Goal: Task Accomplishment & Management: Manage account settings

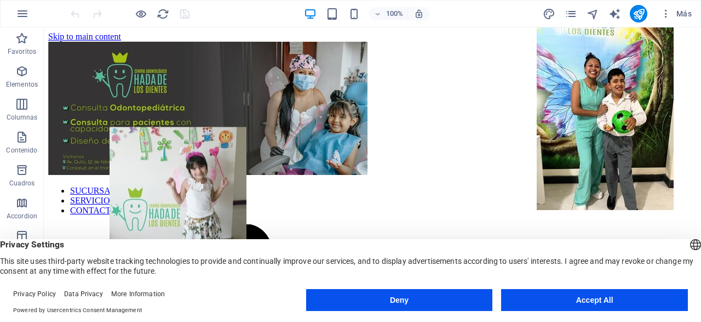
click at [593, 298] on button "Accept All" at bounding box center [594, 300] width 187 height 22
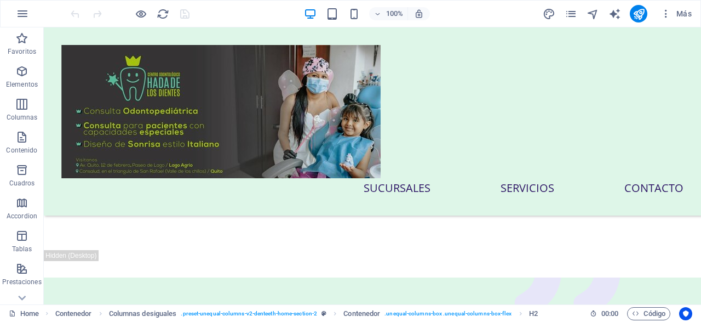
scroll to position [479, 0]
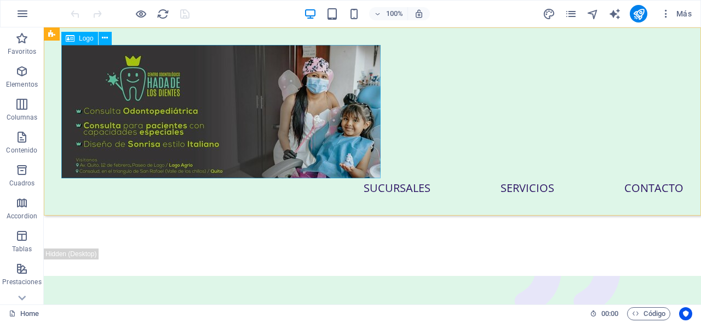
click at [320, 145] on div at bounding box center [372, 111] width 622 height 133
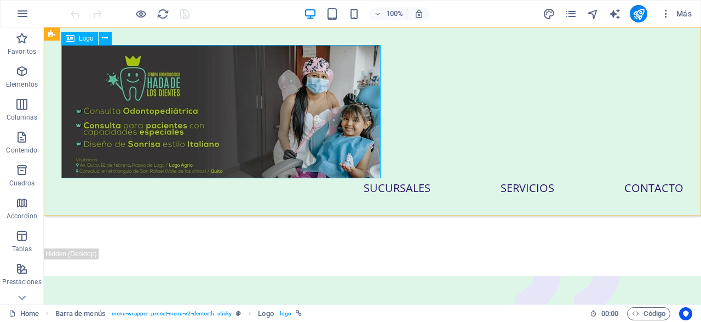
click at [350, 122] on div at bounding box center [372, 111] width 622 height 133
click at [105, 42] on icon at bounding box center [105, 38] width 6 height 12
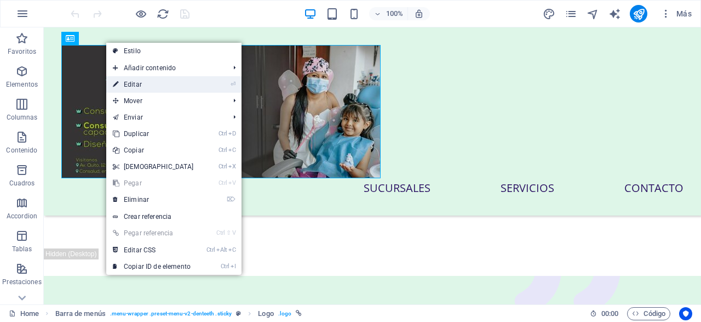
click at [146, 85] on link "⏎ Editar" at bounding box center [153, 84] width 94 height 16
select select "px"
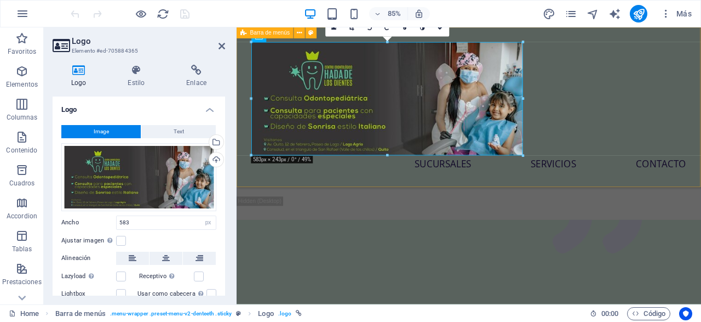
click at [576, 110] on div "SUCURSALES SERVICIOS CONTACTO" at bounding box center [510, 121] width 547 height 188
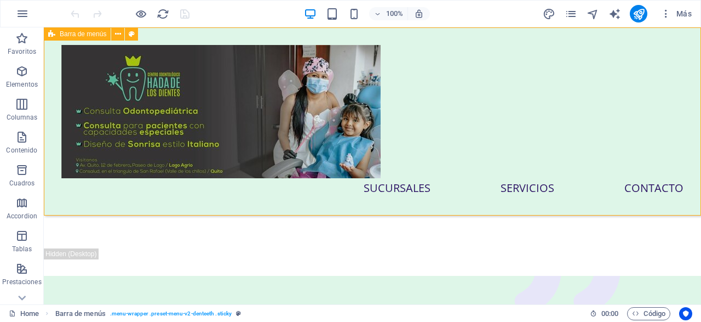
click at [397, 132] on div "SUCURSALES SERVICIOS CONTACTO" at bounding box center [372, 121] width 657 height 188
click at [288, 144] on div at bounding box center [372, 111] width 622 height 133
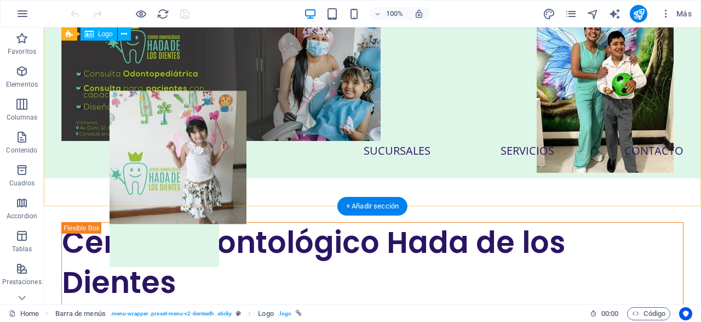
scroll to position [0, 0]
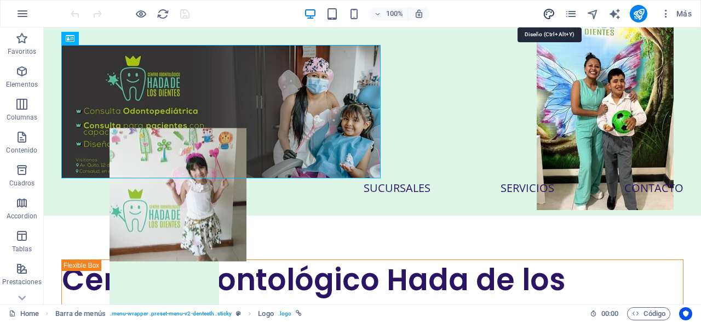
click at [548, 16] on icon "design" at bounding box center [549, 14] width 13 height 13
select select "px"
select select "400"
select select "px"
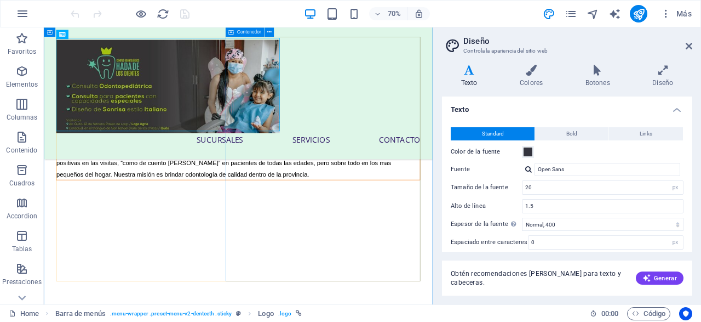
scroll to position [219, 0]
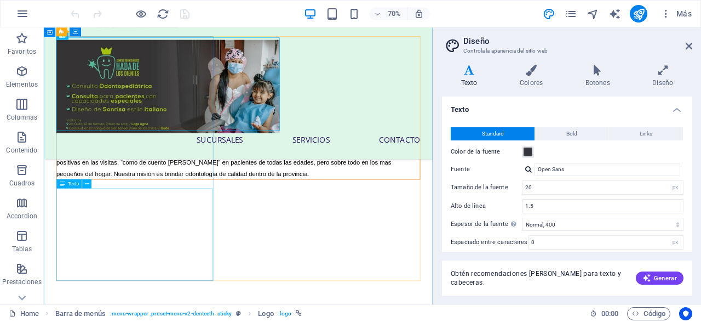
click at [240, 244] on div "Hada de los Dientes, es un centro odontológico localizado en varias ciudades de…" at bounding box center [321, 211] width 519 height 66
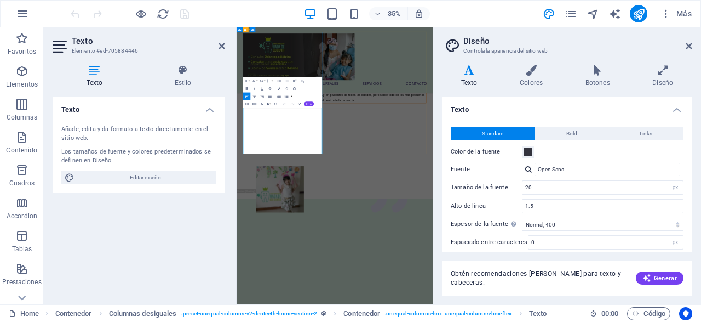
click at [396, 244] on p "Hada de los Dientes, es un centro odontológico localizado en varias ciudades de…" at bounding box center [517, 211] width 524 height 66
click at [664, 82] on h4 "Diseño" at bounding box center [663, 76] width 59 height 23
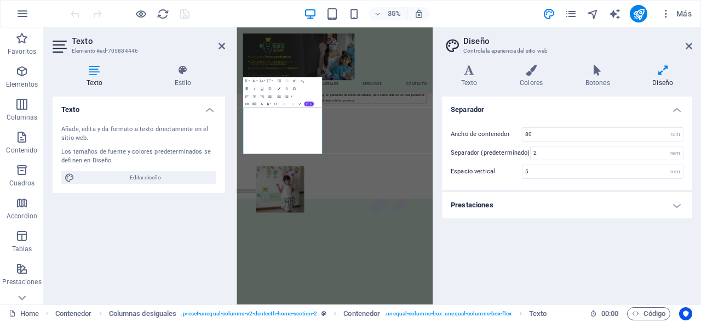
click at [309, 104] on button "AI" at bounding box center [309, 104] width 10 height 4
click at [299, 112] on link "Mejorar" at bounding box center [288, 110] width 48 height 6
click at [221, 48] on icon at bounding box center [222, 46] width 7 height 9
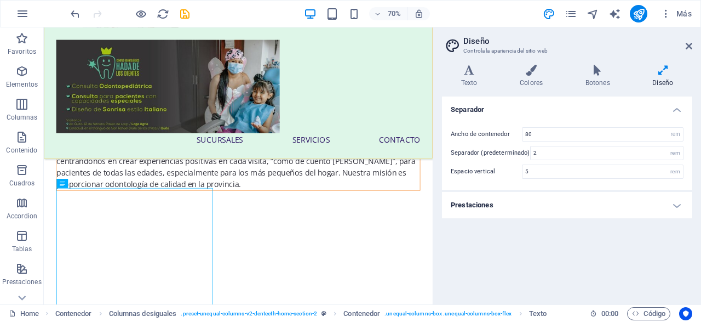
scroll to position [220, 0]
click at [265, 259] on div "Hada de los Dientes es un centro odontológico ubicado en varias ciudades de la …" at bounding box center [321, 217] width 519 height 82
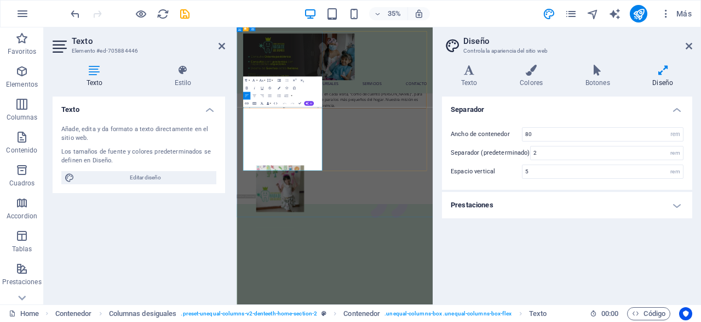
click at [403, 259] on div "Hada de los Dientes es un centro odontológico ubicado en varias ciudades de la …" at bounding box center [517, 217] width 524 height 82
click at [306, 103] on icon "button" at bounding box center [307, 103] width 3 height 3
click at [301, 113] on link "Hacer más corto" at bounding box center [288, 115] width 48 height 6
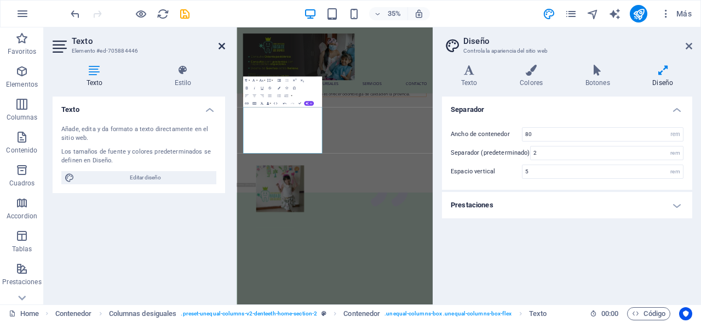
click at [224, 46] on icon at bounding box center [222, 46] width 7 height 9
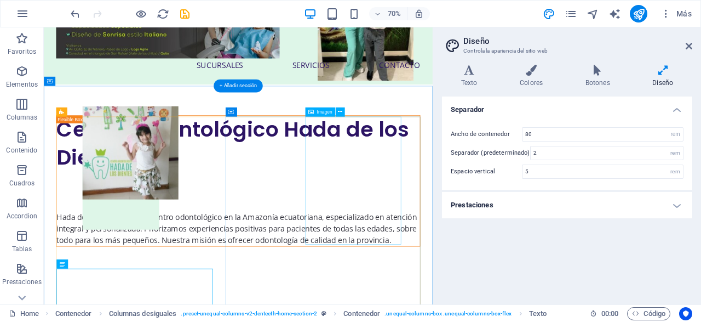
scroll to position [105, 0]
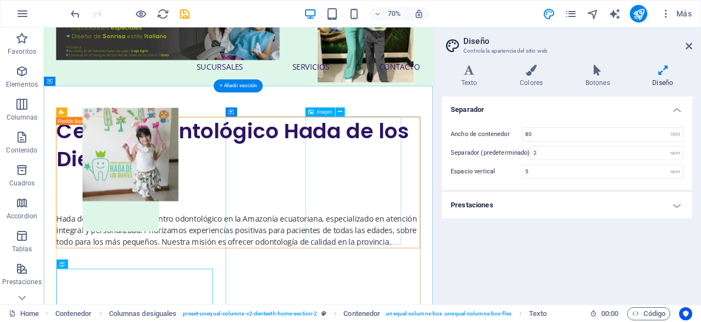
click at [501, 105] on figure at bounding box center [503, 14] width 137 height 182
click at [459, 105] on figure at bounding box center [503, 14] width 137 height 182
select select "px"
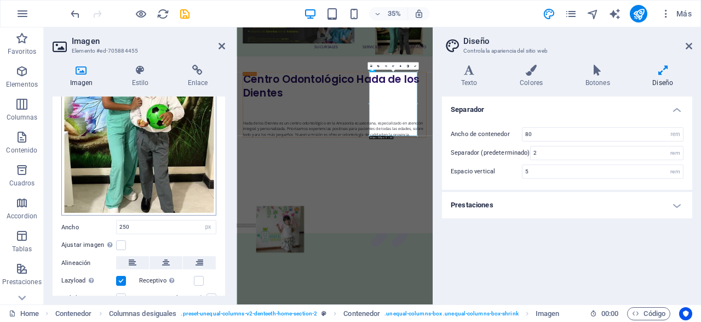
scroll to position [175, 0]
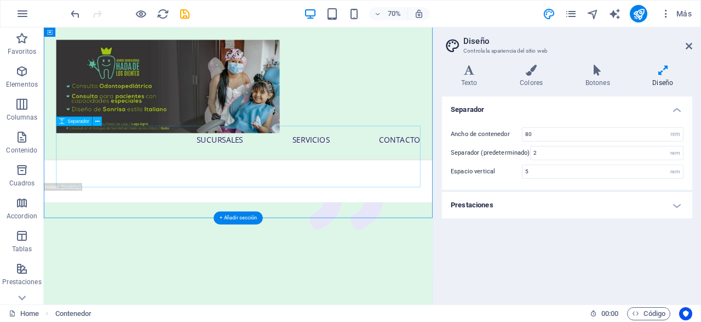
scroll to position [435, 0]
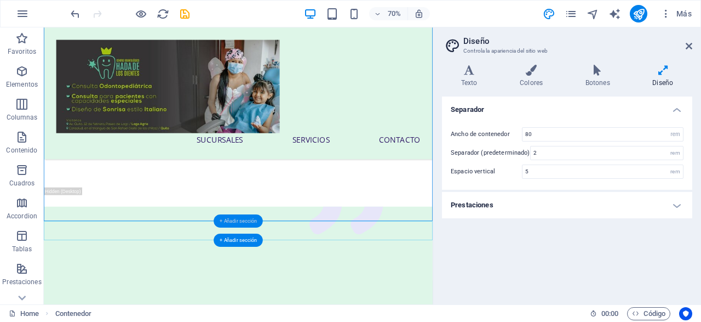
click at [221, 220] on div "+ Añadir sección" at bounding box center [238, 220] width 49 height 13
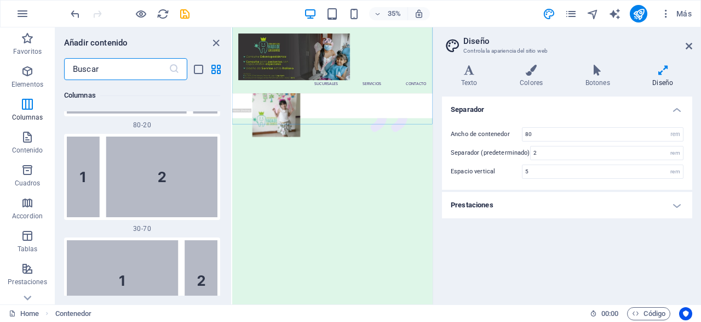
scroll to position [1489, 0]
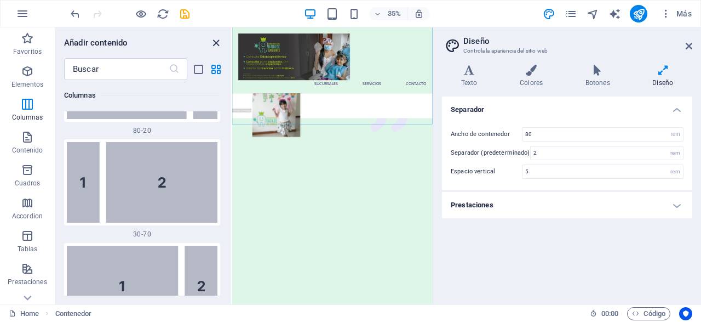
click at [214, 43] on icon "close panel" at bounding box center [216, 43] width 13 height 13
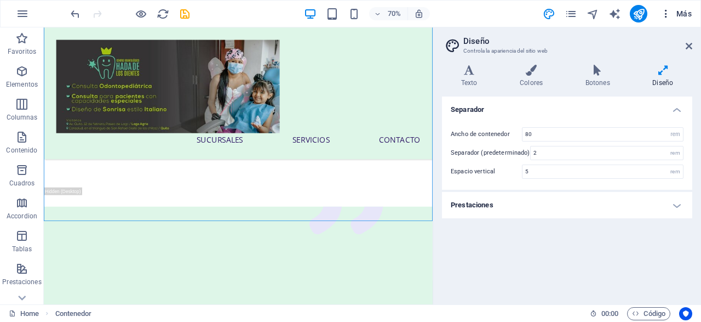
click at [667, 13] on icon "button" at bounding box center [666, 13] width 11 height 11
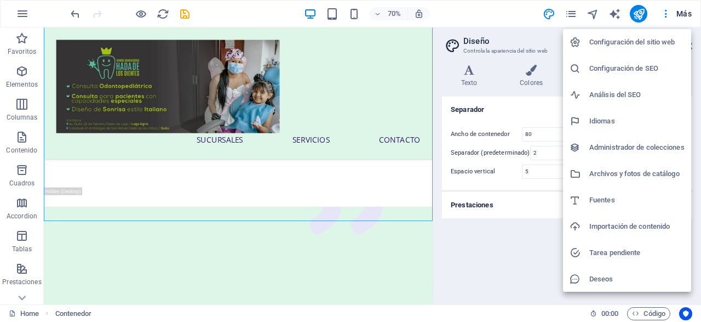
click at [679, 14] on div at bounding box center [350, 161] width 701 height 322
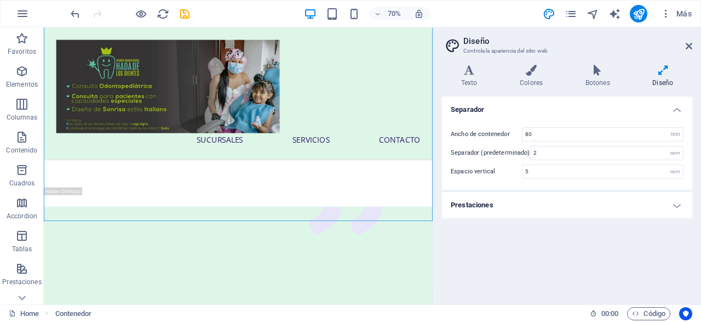
click at [679, 14] on span "Más" at bounding box center [676, 13] width 31 height 11
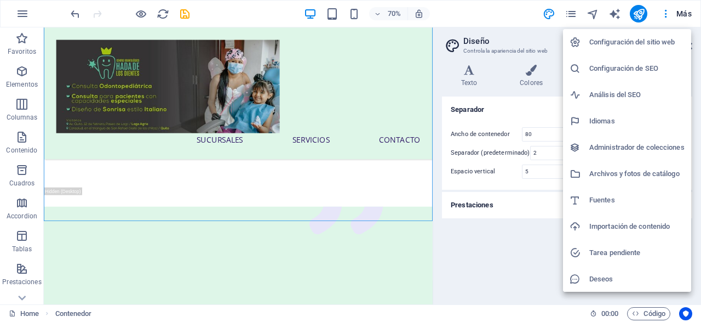
click at [22, 16] on div at bounding box center [350, 161] width 701 height 322
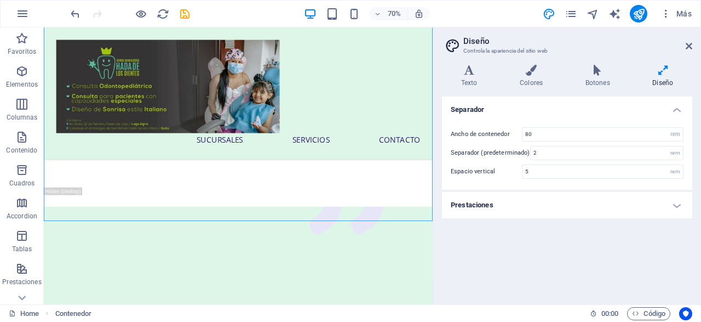
click at [22, 16] on icon "button" at bounding box center [22, 13] width 13 height 13
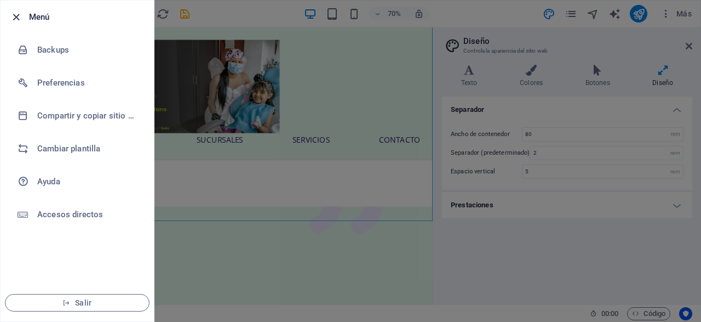
click at [14, 14] on icon "button" at bounding box center [16, 17] width 13 height 13
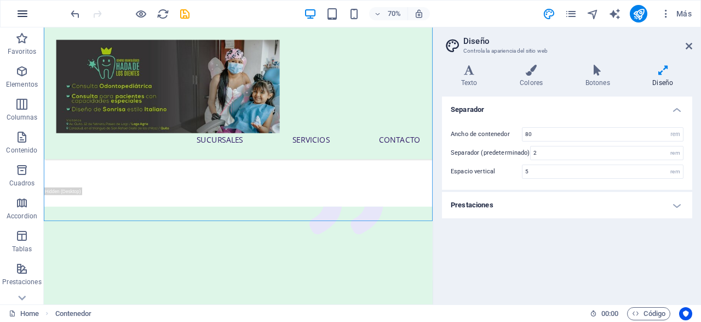
click at [15, 14] on button "button" at bounding box center [22, 14] width 26 height 26
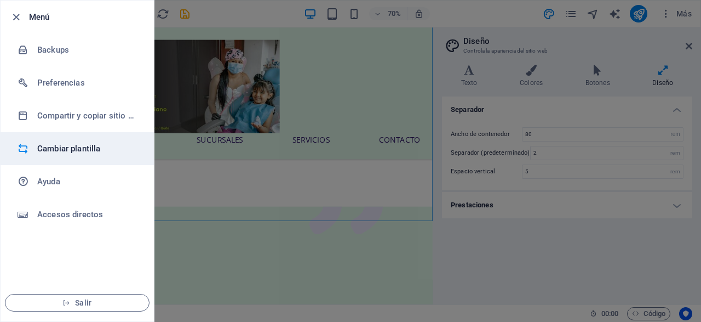
click at [70, 147] on h6 "Cambiar plantilla" at bounding box center [87, 148] width 101 height 13
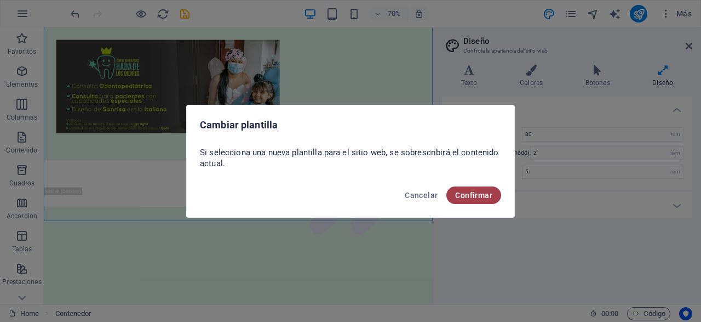
click at [469, 197] on span "Confirmar" at bounding box center [473, 195] width 37 height 9
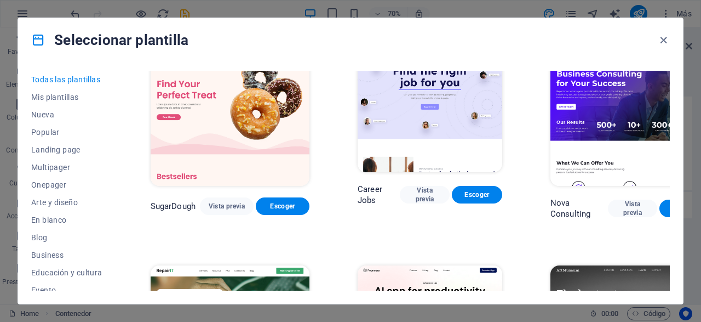
scroll to position [35, 0]
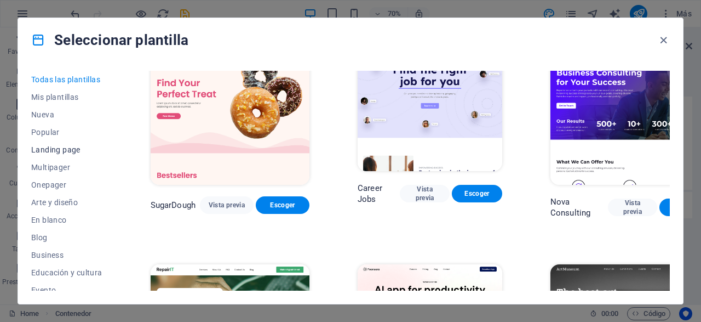
click at [58, 148] on span "Landing page" at bounding box center [66, 149] width 71 height 9
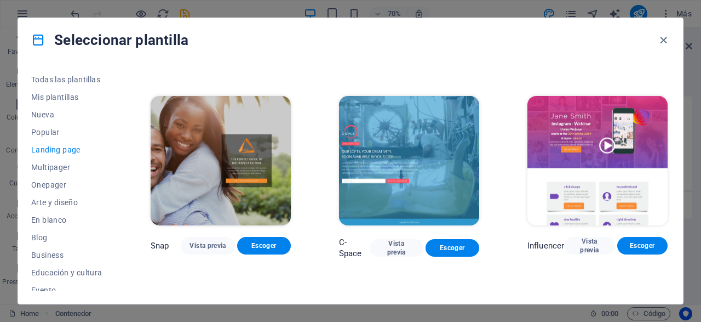
scroll to position [777, 0]
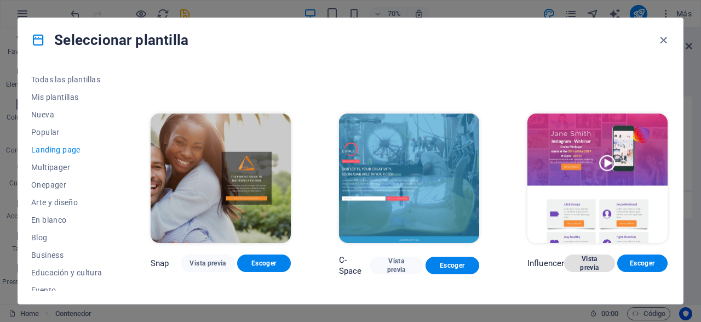
click at [594, 265] on span "Vista previa" at bounding box center [589, 263] width 33 height 18
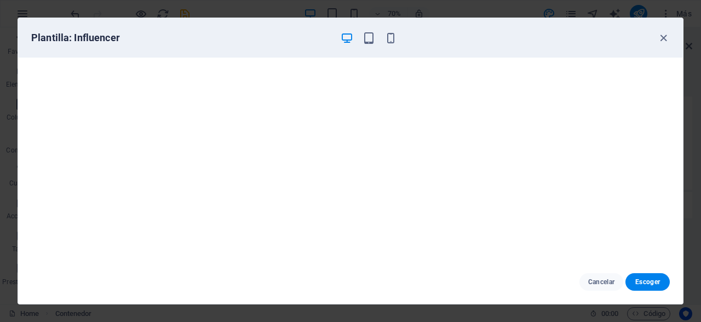
scroll to position [0, 0]
click at [661, 35] on icon "button" at bounding box center [663, 38] width 13 height 13
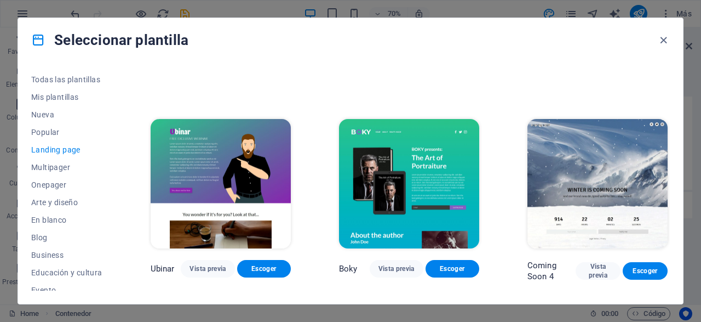
scroll to position [1408, 0]
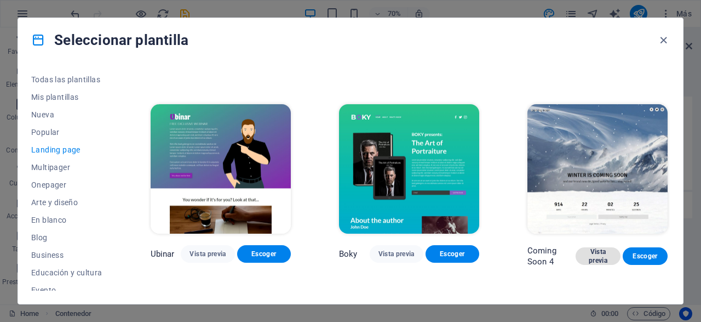
click at [604, 262] on span "Vista previa" at bounding box center [597, 256] width 27 height 18
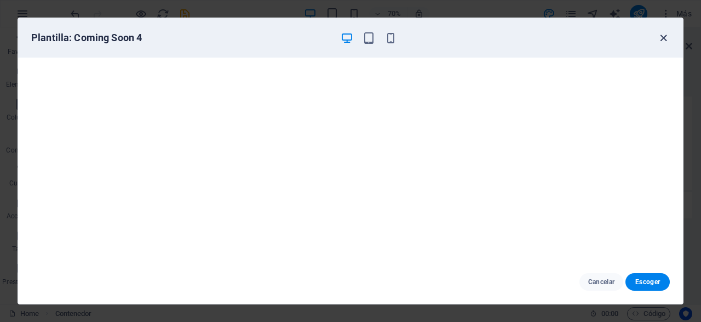
click at [666, 40] on icon "button" at bounding box center [663, 38] width 13 height 13
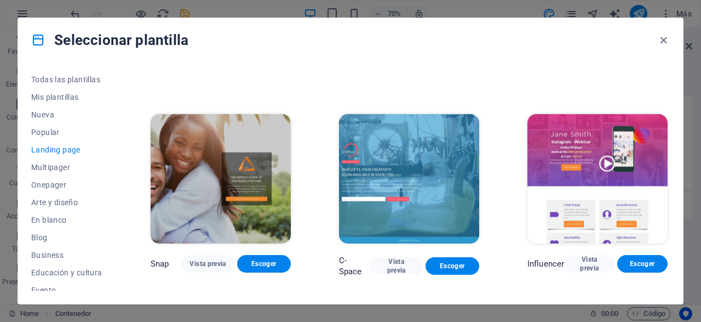
scroll to position [751, 0]
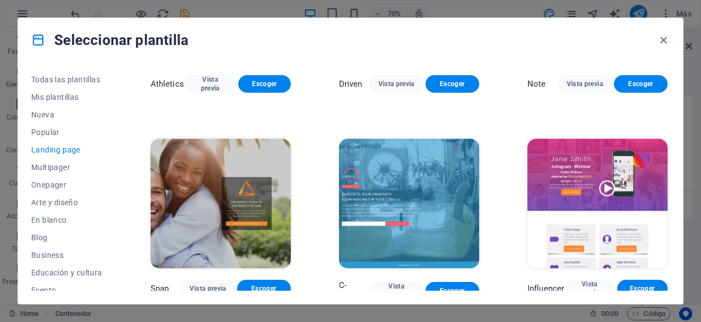
click at [574, 164] on img at bounding box center [597, 203] width 140 height 129
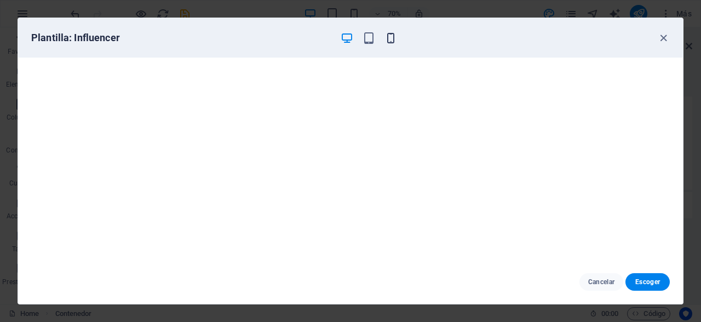
click at [387, 41] on icon "button" at bounding box center [391, 38] width 13 height 13
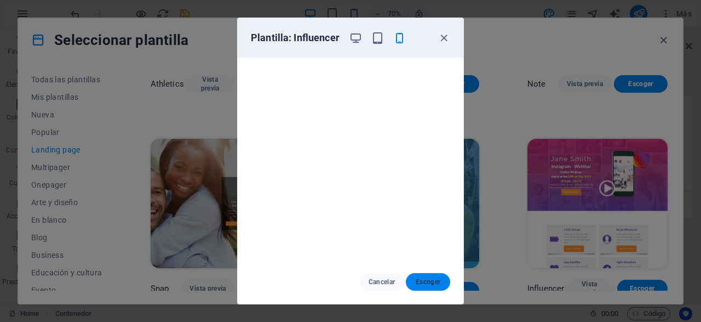
click at [437, 277] on button "Escoger" at bounding box center [428, 282] width 44 height 18
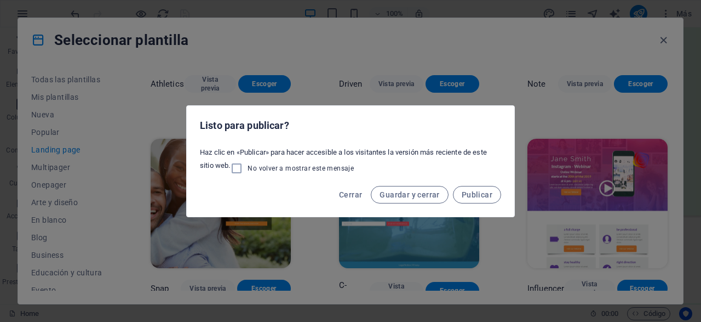
scroll to position [436, 0]
click at [491, 193] on span "Publicar" at bounding box center [477, 194] width 31 height 9
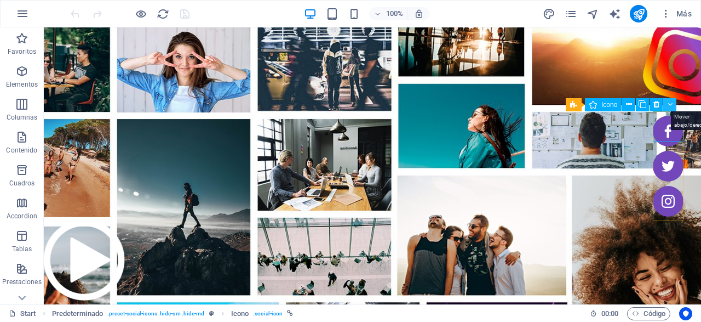
click at [665, 109] on button at bounding box center [669, 104] width 13 height 13
click at [669, 124] on figure at bounding box center [668, 131] width 31 height 31
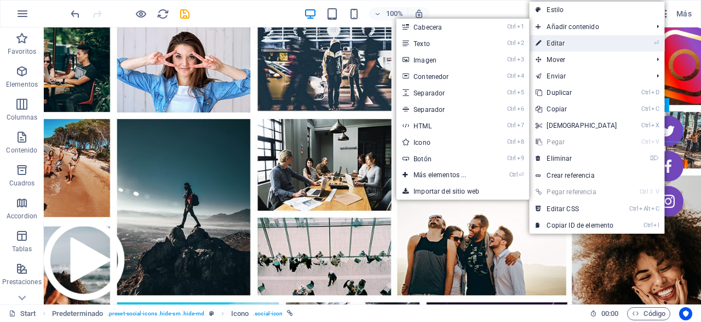
click at [603, 43] on link "⏎ Editar" at bounding box center [576, 43] width 94 height 16
select select "xMidYMid"
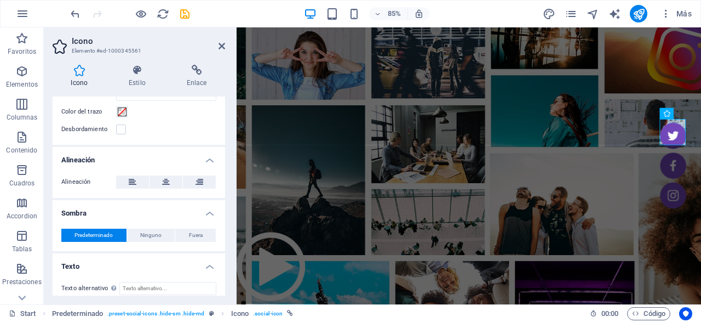
scroll to position [374, 0]
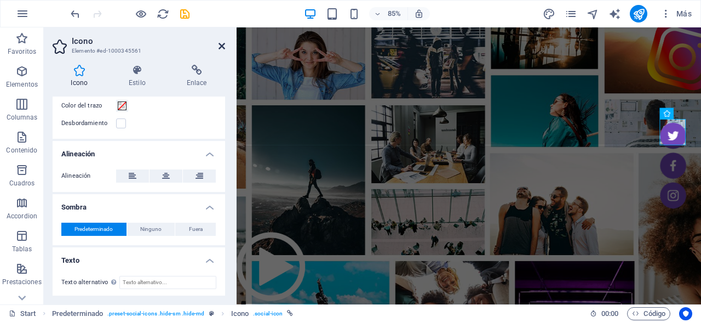
drag, startPoint x: 219, startPoint y: 48, endPoint x: 175, endPoint y: 20, distance: 52.1
click at [219, 48] on icon at bounding box center [222, 46] width 7 height 9
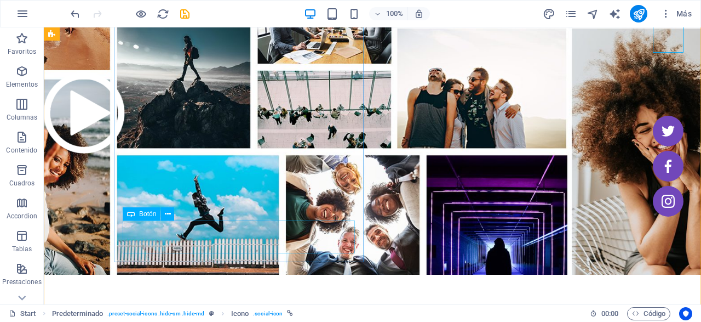
scroll to position [171, 0]
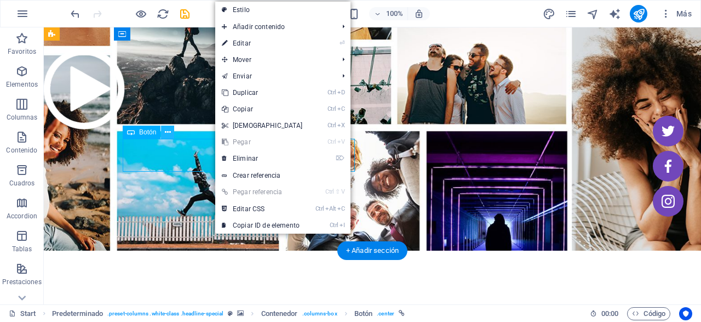
click at [169, 137] on icon at bounding box center [168, 133] width 6 height 12
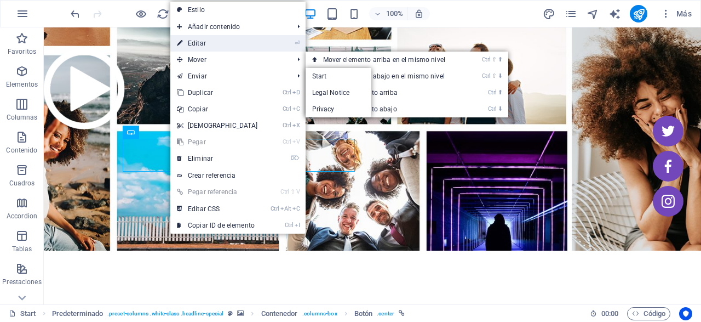
click at [219, 40] on link "⏎ Editar" at bounding box center [217, 43] width 94 height 16
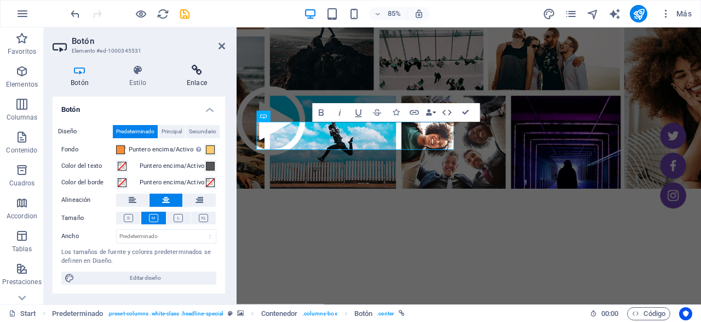
click at [191, 69] on icon at bounding box center [197, 70] width 56 height 11
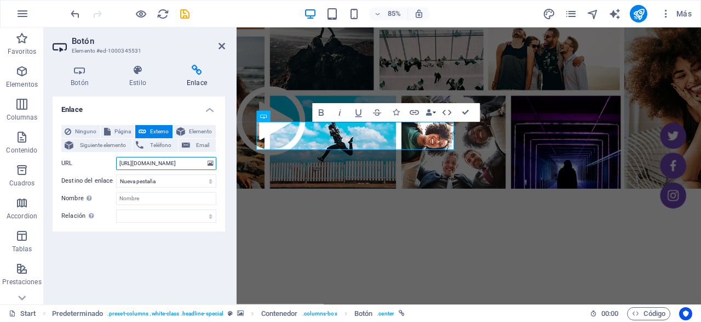
click at [153, 164] on input "[URL][DOMAIN_NAME]" at bounding box center [166, 163] width 100 height 13
click at [223, 47] on icon at bounding box center [222, 46] width 7 height 9
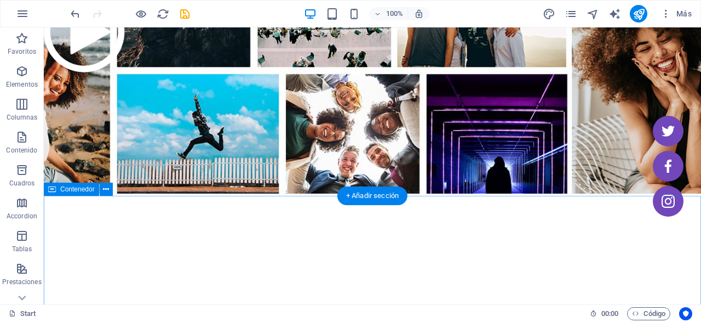
scroll to position [0, 0]
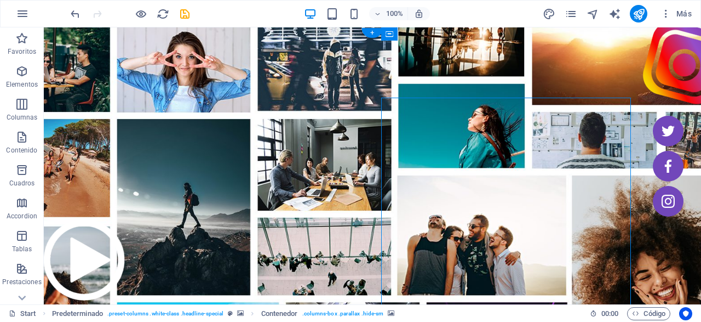
click at [251, 68] on figure at bounding box center [372, 224] width 657 height 394
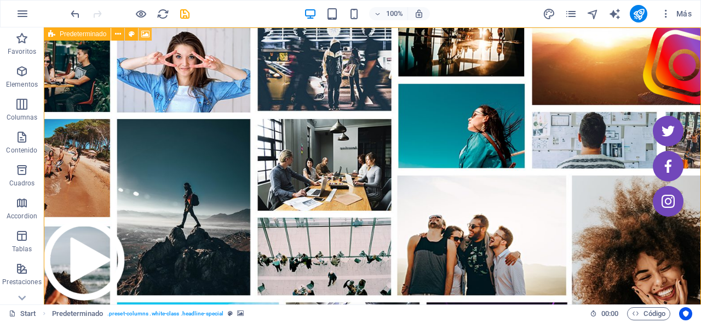
click at [147, 28] on button at bounding box center [145, 33] width 13 height 13
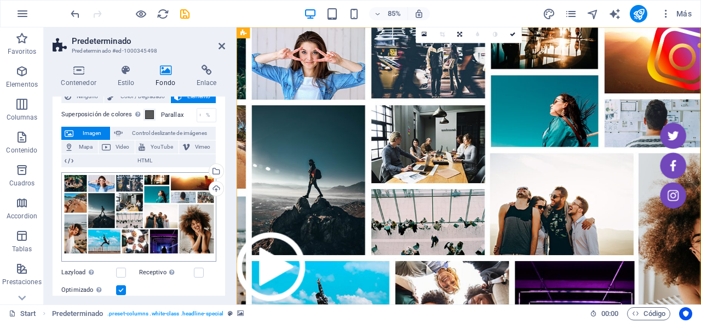
scroll to position [53, 0]
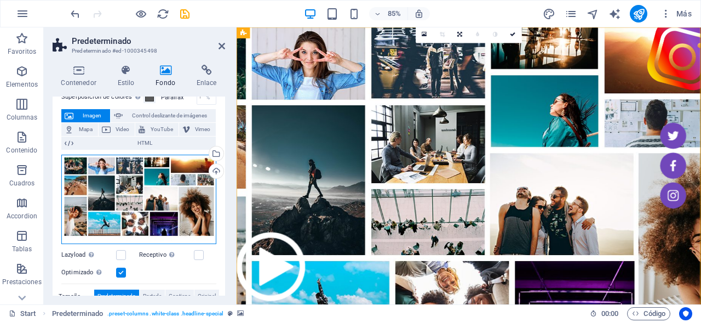
click at [151, 199] on div "Arrastra archivos aquí, haz clic para escoger archivos o selecciona archivos de…" at bounding box center [138, 199] width 155 height 90
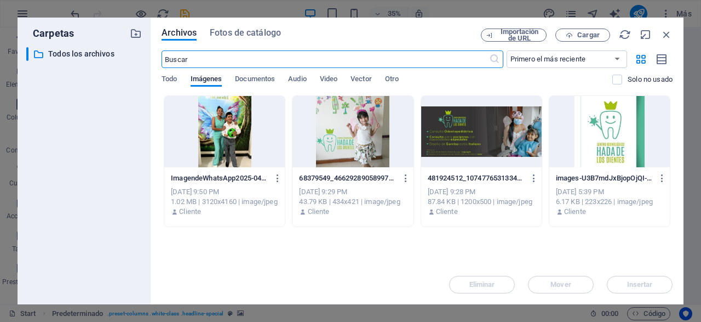
click at [490, 134] on div at bounding box center [481, 131] width 121 height 71
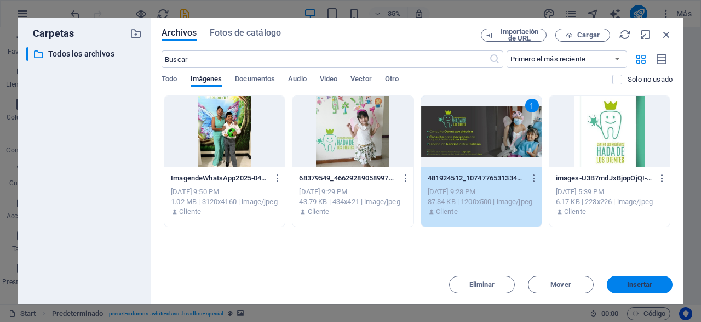
drag, startPoint x: 659, startPoint y: 286, endPoint x: 491, endPoint y: 305, distance: 169.2
click at [659, 286] on span "Insertar" at bounding box center [639, 284] width 57 height 7
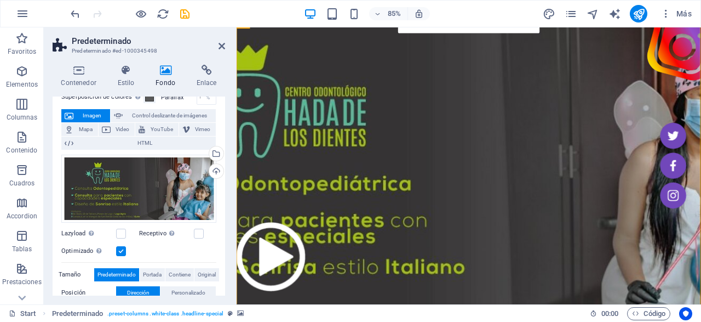
scroll to position [0, 0]
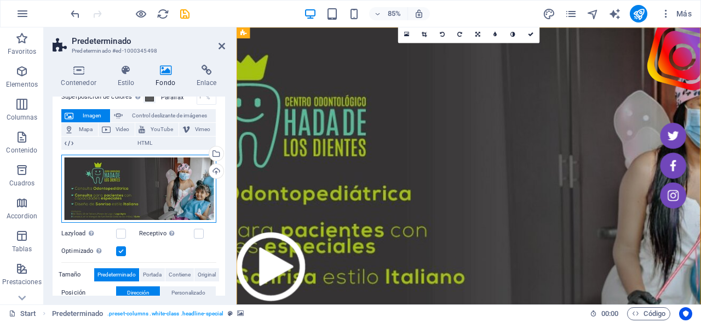
click at [169, 194] on div "Arrastra archivos aquí, haz clic para escoger archivos o selecciona archivos de…" at bounding box center [138, 188] width 155 height 68
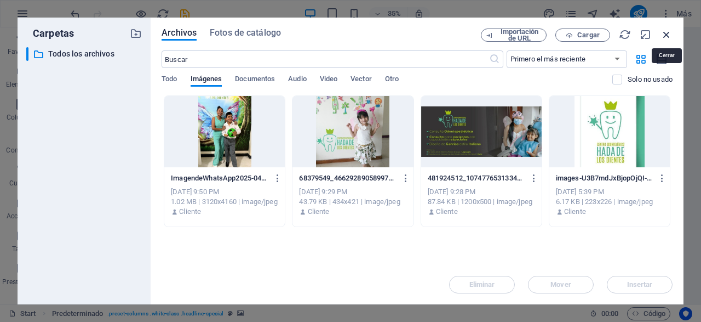
click at [667, 34] on icon "button" at bounding box center [667, 34] width 12 height 12
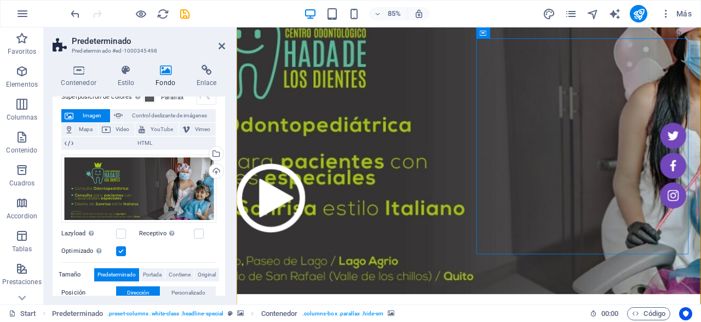
scroll to position [57, 0]
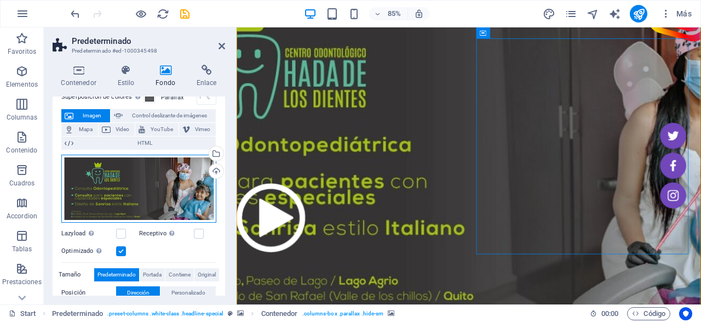
click at [116, 173] on div "Arrastra archivos aquí, haz clic para escoger archivos o selecciona archivos de…" at bounding box center [138, 188] width 155 height 68
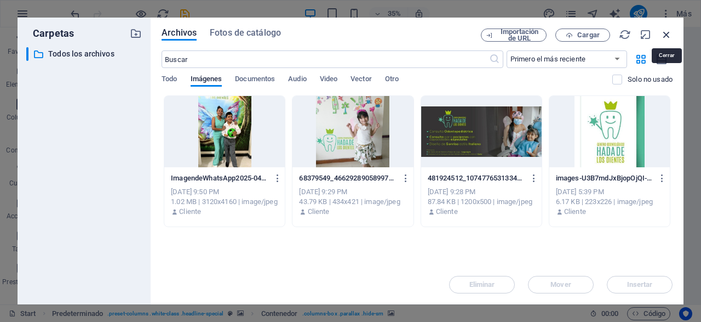
click at [664, 33] on icon "button" at bounding box center [667, 34] width 12 height 12
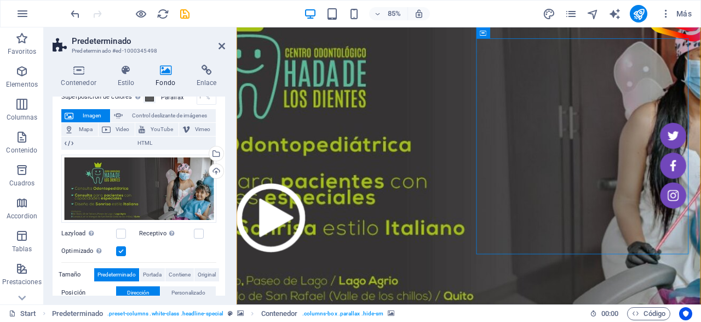
click at [595, 318] on figure at bounding box center [510, 167] width 547 height 394
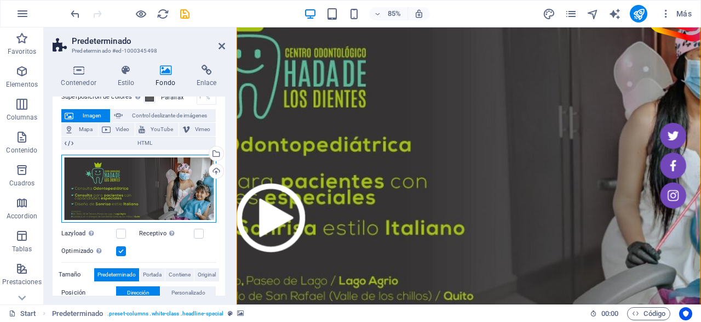
click at [135, 210] on div "Arrastra archivos aquí, haz clic para escoger archivos o selecciona archivos de…" at bounding box center [138, 188] width 155 height 68
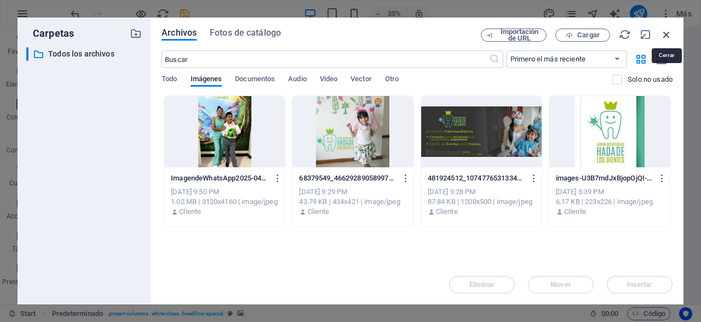
drag, startPoint x: 665, startPoint y: 31, endPoint x: 355, endPoint y: 59, distance: 311.3
click at [665, 31] on icon "button" at bounding box center [667, 34] width 12 height 12
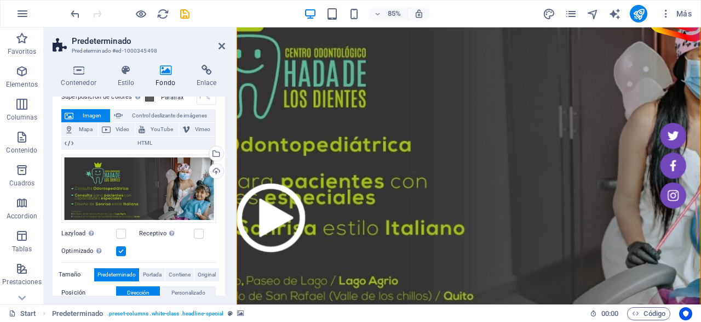
click at [484, 29] on figure at bounding box center [510, 167] width 547 height 394
click at [295, 41] on figure at bounding box center [510, 167] width 547 height 394
click at [169, 65] on icon at bounding box center [165, 70] width 37 height 11
click at [119, 76] on h4 "Estilo" at bounding box center [128, 76] width 38 height 23
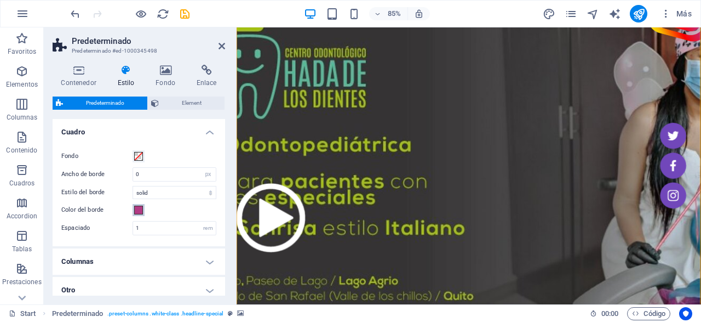
click at [138, 208] on span at bounding box center [138, 209] width 9 height 9
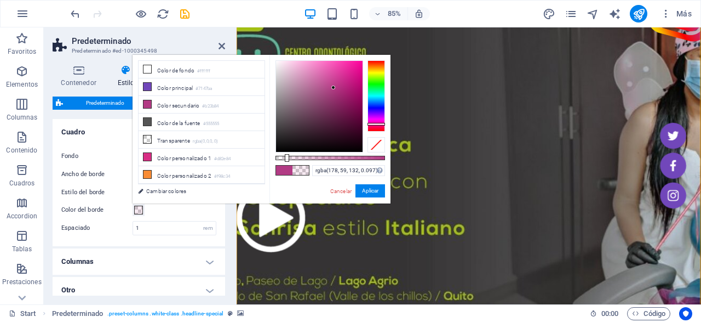
drag, startPoint x: 384, startPoint y: 158, endPoint x: 286, endPoint y: 155, distance: 98.1
click at [286, 155] on div at bounding box center [287, 158] width 4 height 8
click at [373, 186] on button "Aplicar" at bounding box center [370, 190] width 30 height 13
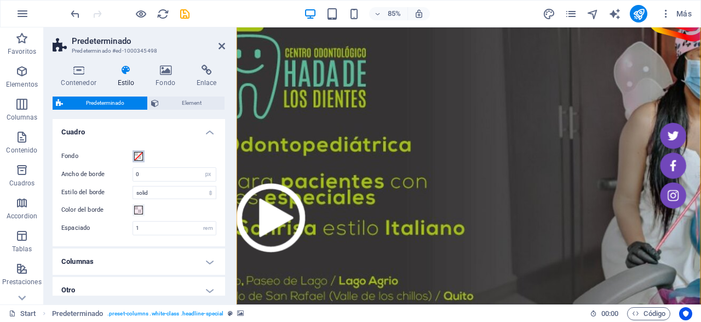
click at [140, 153] on span at bounding box center [138, 156] width 9 height 9
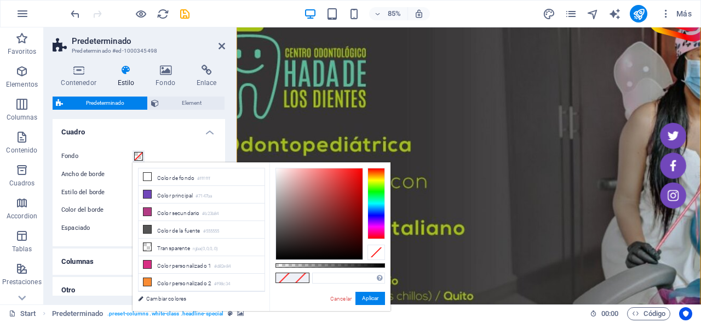
click at [78, 162] on label "Fondo" at bounding box center [96, 156] width 71 height 13
click at [133, 162] on button "Fondo" at bounding box center [139, 156] width 12 height 12
click at [340, 297] on link "Cancelar" at bounding box center [341, 298] width 24 height 8
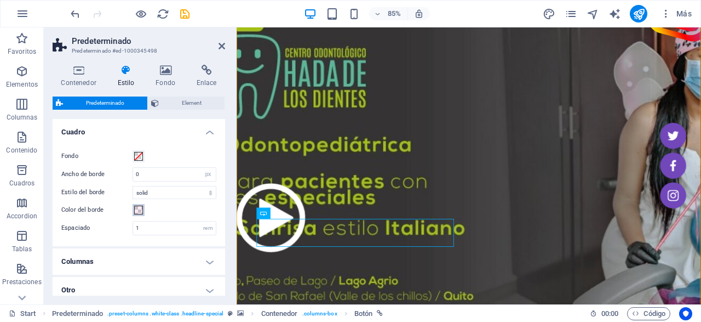
click at [135, 207] on span at bounding box center [138, 209] width 9 height 9
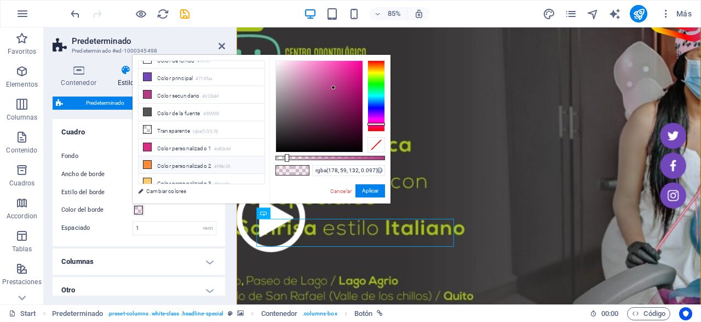
scroll to position [0, 0]
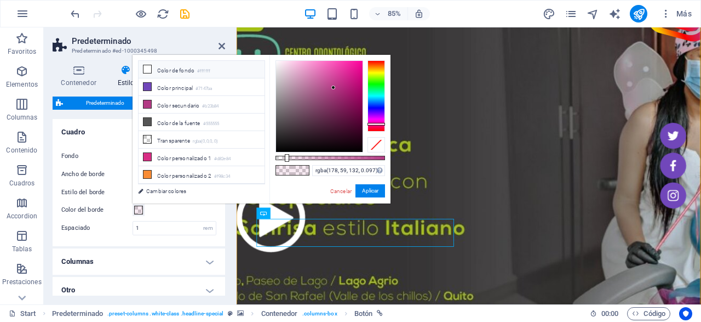
click at [200, 64] on li "Color de fondo #ffffff" at bounding box center [202, 70] width 126 height 18
type input "rgba(255, 255, 255, 0.097)"
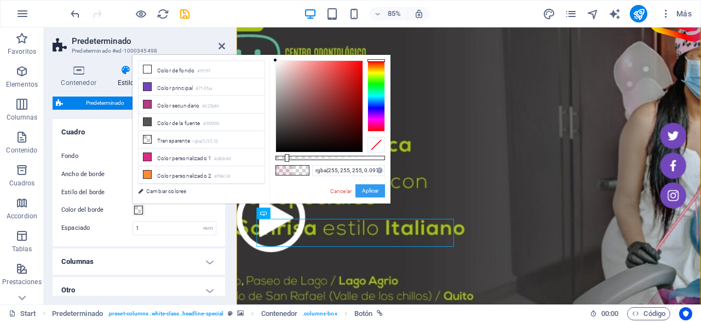
click at [371, 189] on button "Aplicar" at bounding box center [370, 190] width 30 height 13
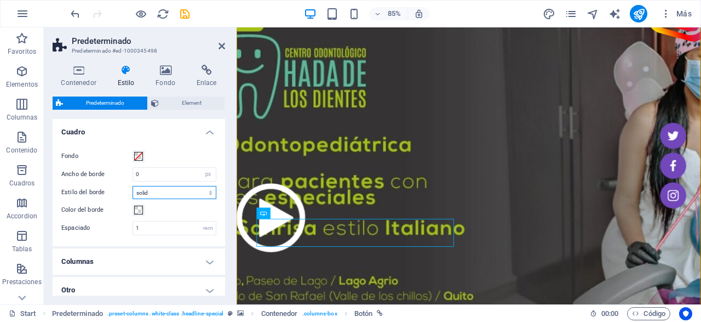
click at [133, 186] on select "solid dashed dotted double" at bounding box center [175, 192] width 84 height 13
click at [164, 175] on input "0" at bounding box center [174, 174] width 83 height 13
click at [159, 86] on h4 "Fondo" at bounding box center [167, 76] width 41 height 23
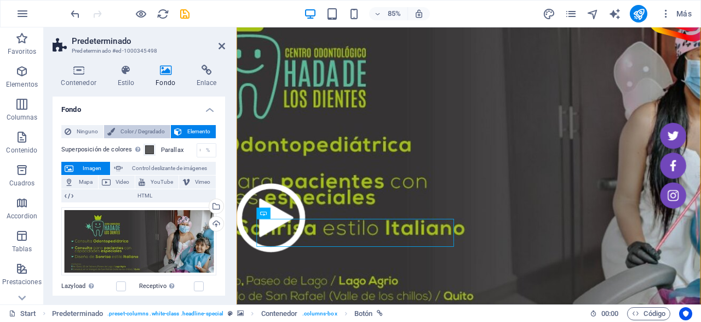
click at [130, 133] on span "Color / Degradado" at bounding box center [142, 131] width 49 height 13
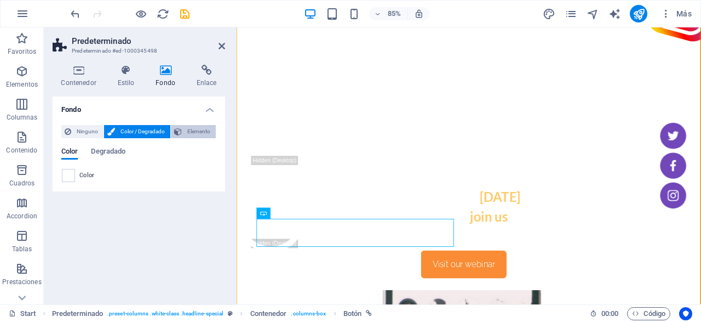
click at [194, 132] on span "Elemento" at bounding box center [198, 131] width 27 height 13
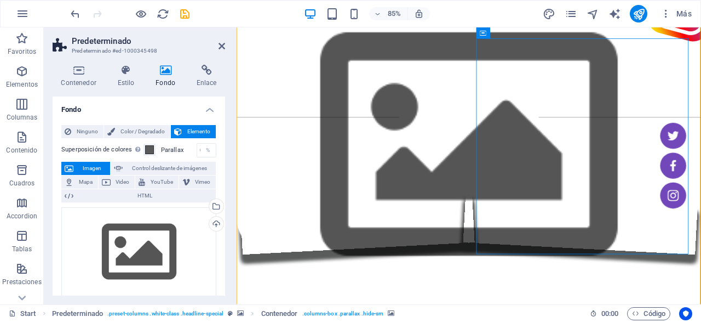
click at [67, 13] on div "85% Más" at bounding box center [351, 14] width 700 height 26
click at [71, 13] on icon "undo" at bounding box center [75, 14] width 13 height 13
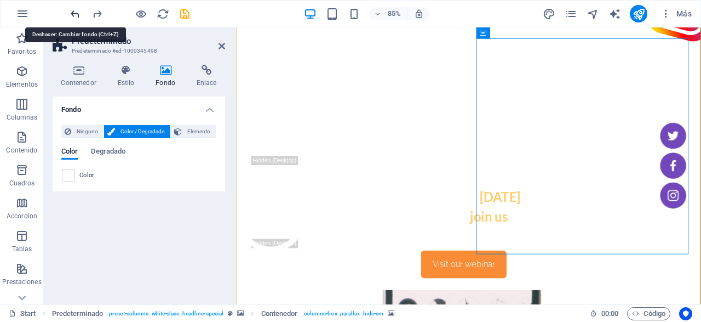
click at [71, 13] on icon "undo" at bounding box center [75, 14] width 13 height 13
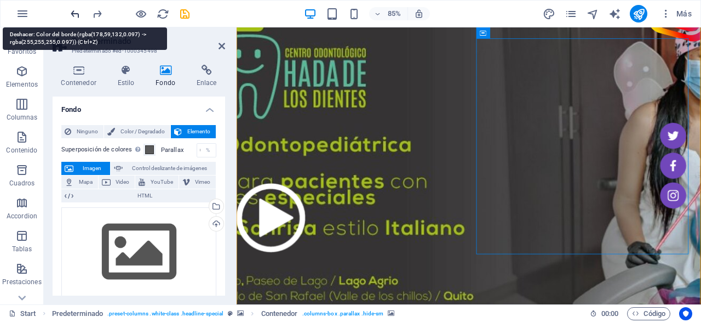
click at [71, 13] on icon "undo" at bounding box center [75, 14] width 13 height 13
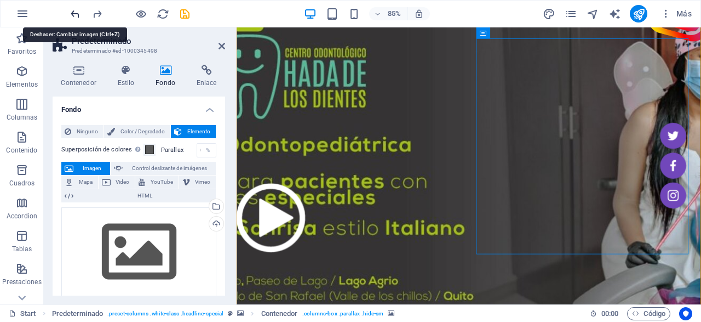
click at [71, 13] on icon "undo" at bounding box center [75, 14] width 13 height 13
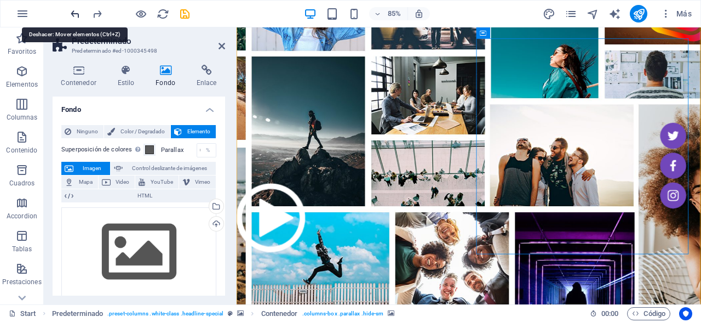
click at [71, 13] on icon "undo" at bounding box center [75, 14] width 13 height 13
click at [99, 12] on icon "redo" at bounding box center [97, 14] width 13 height 13
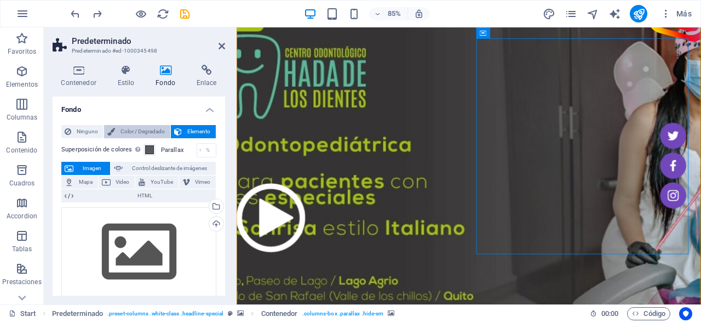
click at [151, 136] on span "Color / Degradado" at bounding box center [142, 131] width 49 height 13
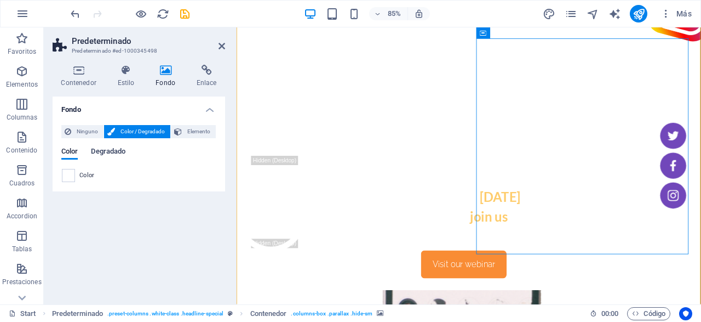
click at [106, 155] on span "Degradado" at bounding box center [108, 152] width 35 height 15
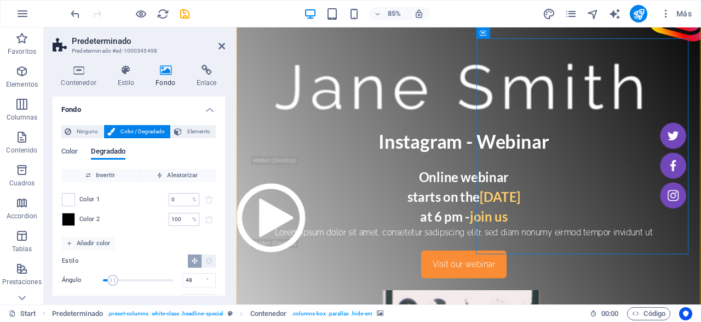
type input "45"
click at [112, 280] on span "Ángulo" at bounding box center [111, 279] width 11 height 11
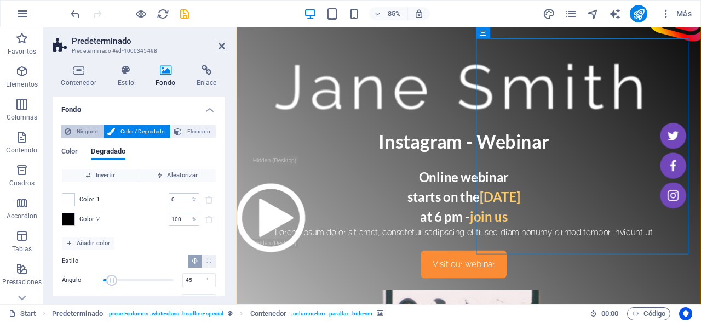
click at [91, 127] on span "Ninguno" at bounding box center [87, 131] width 26 height 13
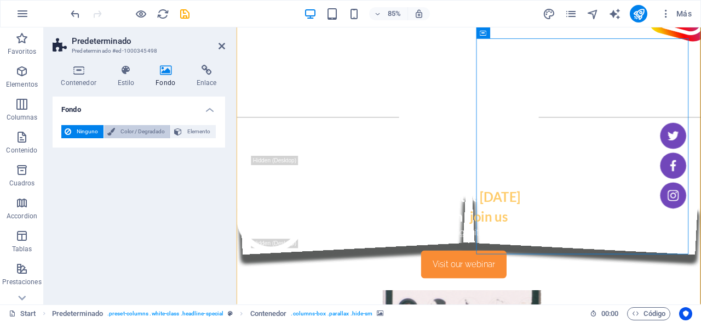
click at [129, 129] on span "Color / Degradado" at bounding box center [142, 131] width 49 height 13
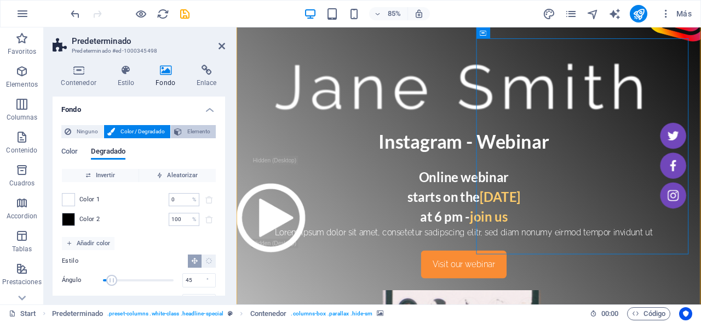
click at [188, 128] on span "Elemento" at bounding box center [198, 131] width 27 height 13
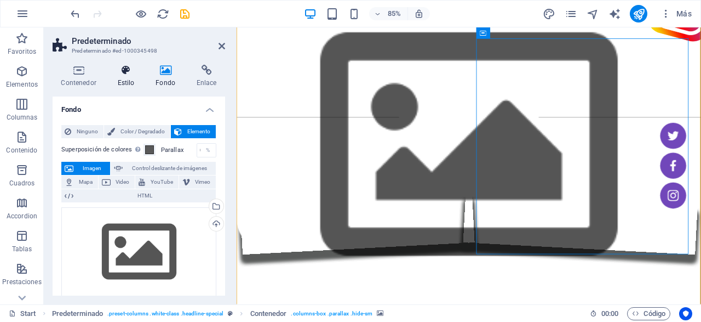
click at [128, 78] on h4 "Estilo" at bounding box center [128, 76] width 38 height 23
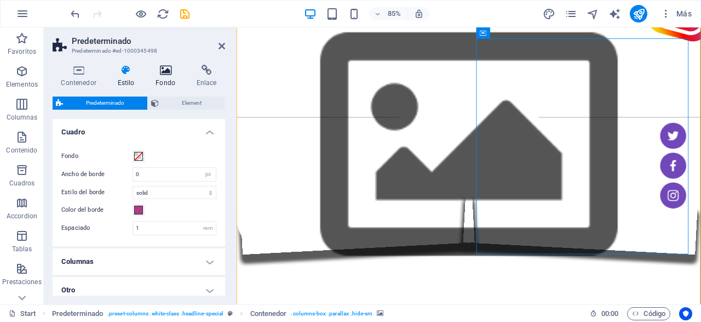
click at [168, 74] on icon at bounding box center [165, 70] width 37 height 11
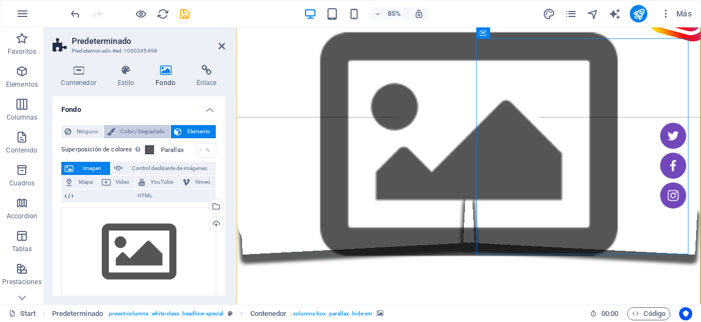
click at [154, 134] on span "Color / Degradado" at bounding box center [142, 131] width 49 height 13
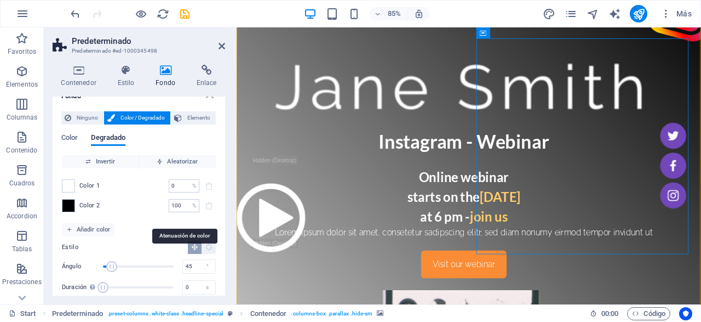
scroll to position [26, 0]
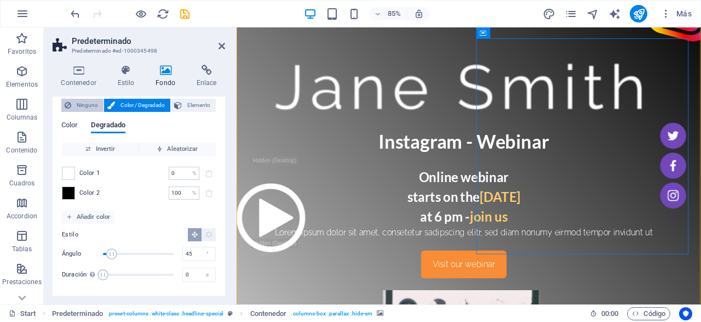
click at [76, 106] on span "Ninguno" at bounding box center [87, 105] width 26 height 13
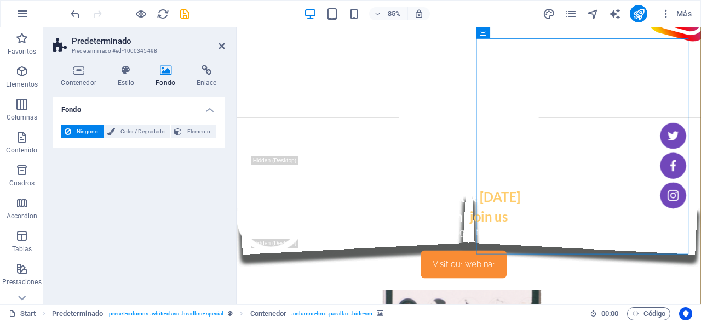
scroll to position [0, 0]
click at [137, 133] on span "Color / Degradado" at bounding box center [142, 131] width 49 height 13
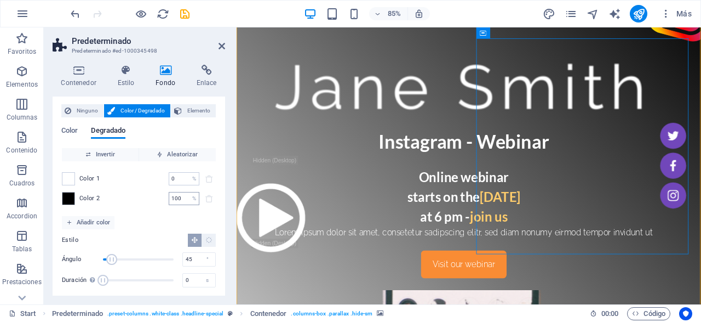
scroll to position [26, 0]
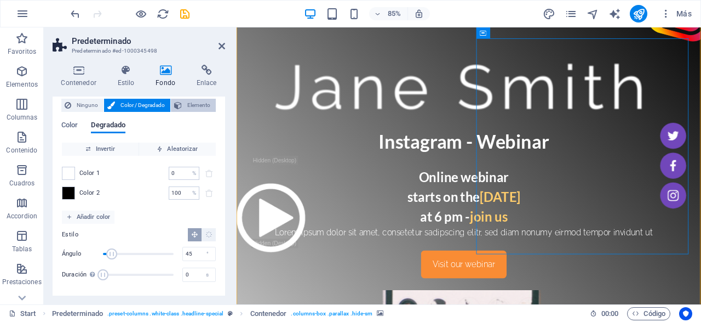
click at [200, 107] on span "Elemento" at bounding box center [198, 105] width 27 height 13
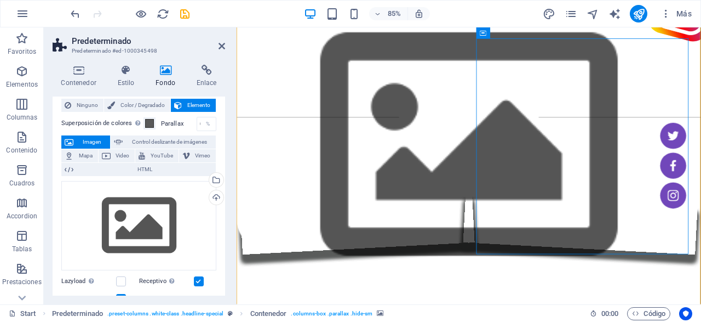
scroll to position [0, 0]
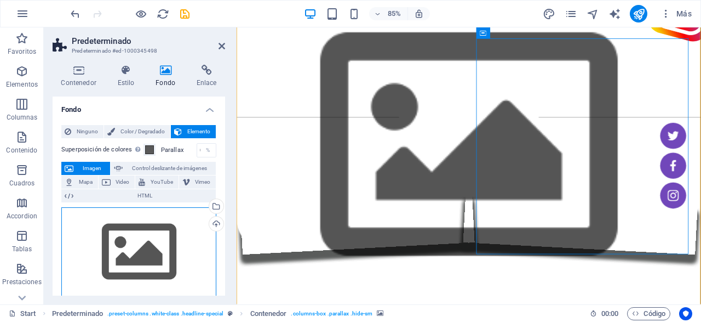
click at [187, 226] on div "Arrastra archivos aquí, haz clic para escoger archivos o selecciona archivos de…" at bounding box center [138, 252] width 155 height 90
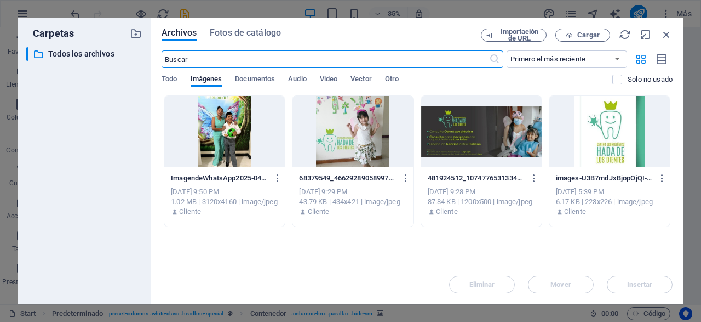
click at [485, 130] on div at bounding box center [481, 131] width 121 height 71
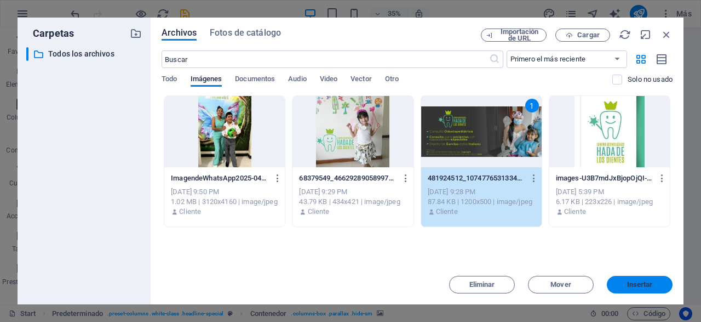
click at [621, 288] on button "Insertar" at bounding box center [640, 285] width 66 height 18
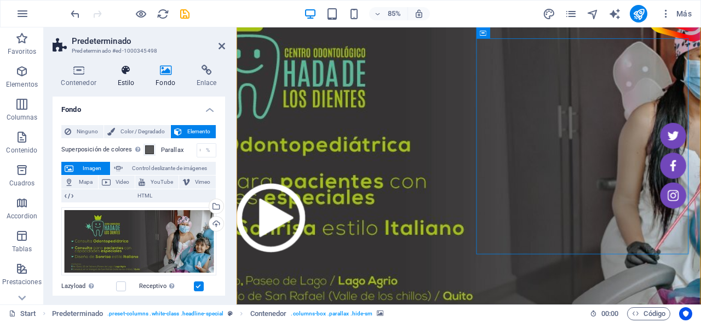
click at [123, 79] on h4 "Estilo" at bounding box center [128, 76] width 38 height 23
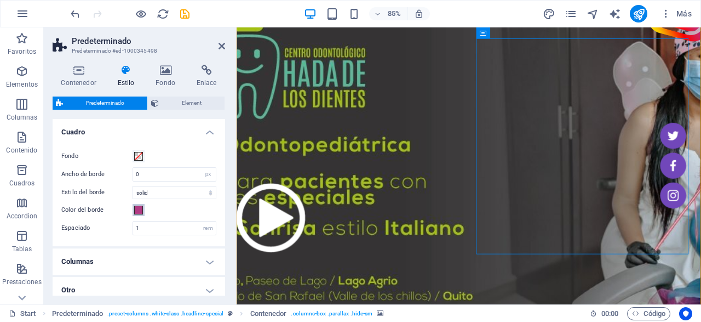
click at [133, 208] on button "Color del borde" at bounding box center [139, 210] width 12 height 12
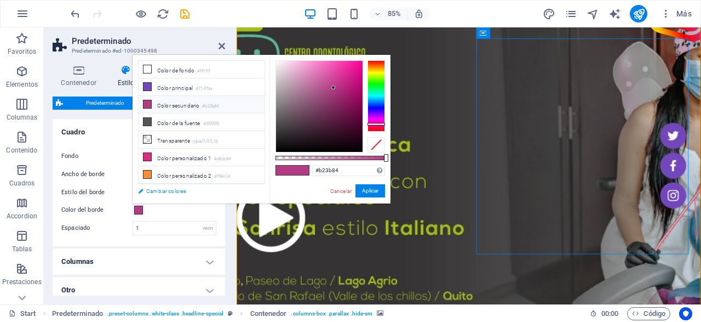
click at [158, 193] on link "Cambiar colores" at bounding box center [196, 191] width 127 height 14
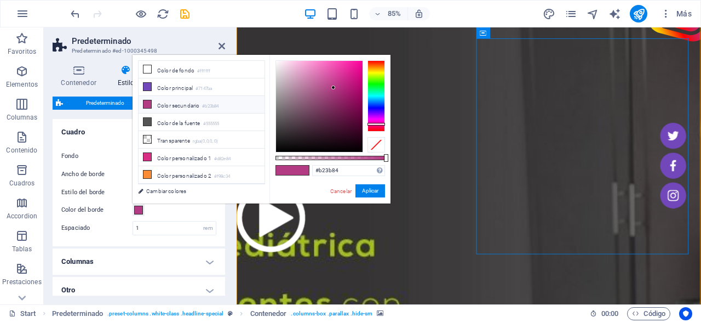
select select "rem"
select select "300"
select select "px"
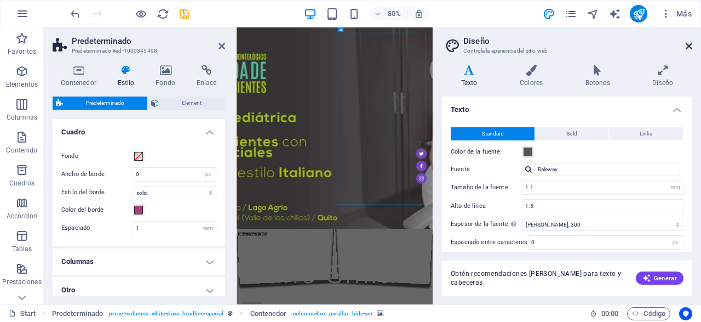
click at [687, 47] on icon at bounding box center [689, 46] width 7 height 9
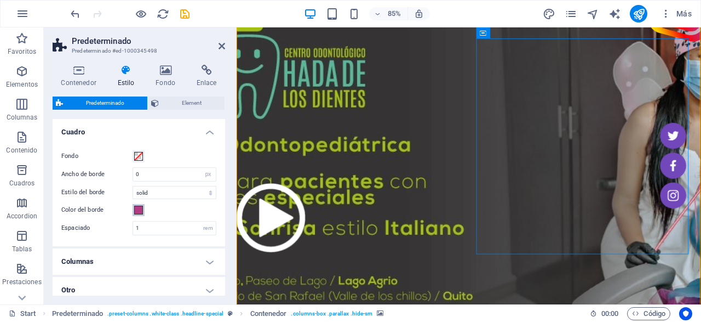
click at [136, 210] on span at bounding box center [138, 209] width 9 height 9
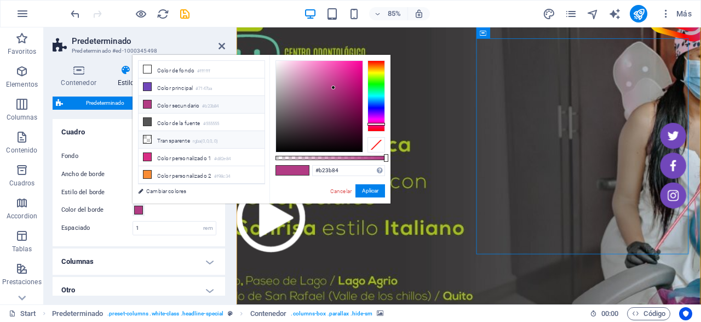
click at [172, 136] on li "Transparente rgba(0,0,0,.0)" at bounding box center [202, 140] width 126 height 18
type input "rgba(0, 0, 0, 0)"
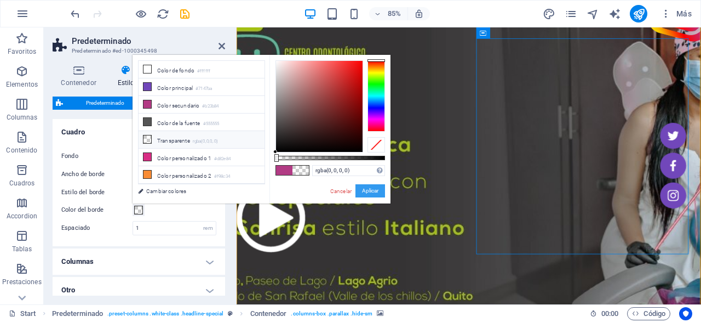
click at [376, 190] on button "Aplicar" at bounding box center [370, 190] width 30 height 13
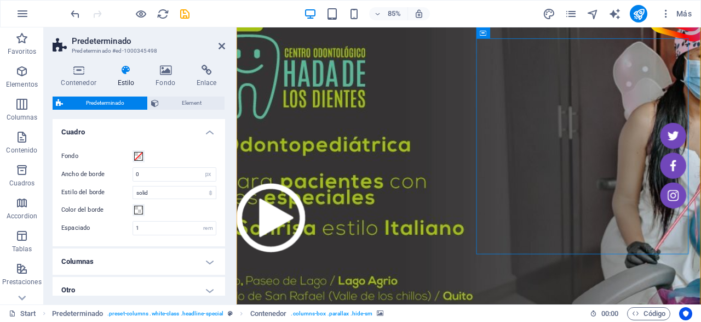
click at [293, 32] on figure at bounding box center [510, 167] width 547 height 394
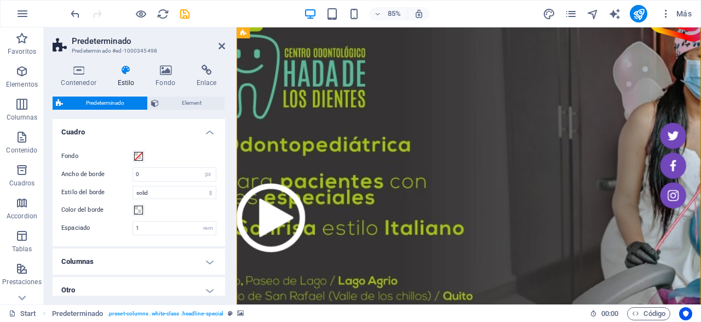
click at [288, 37] on figure at bounding box center [510, 167] width 547 height 394
click at [178, 103] on span "Element" at bounding box center [191, 102] width 59 height 13
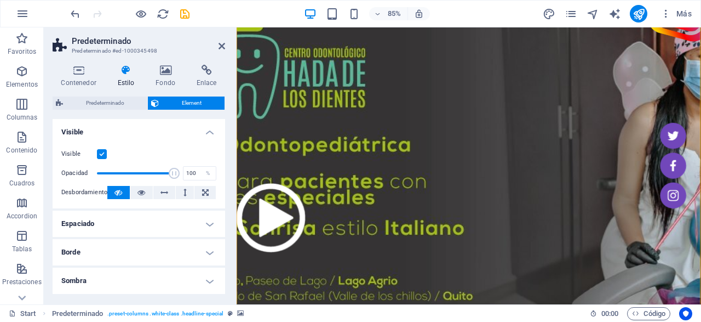
click at [99, 151] on label at bounding box center [102, 154] width 10 height 10
click at [0, 0] on input "Visible" at bounding box center [0, 0] width 0 height 0
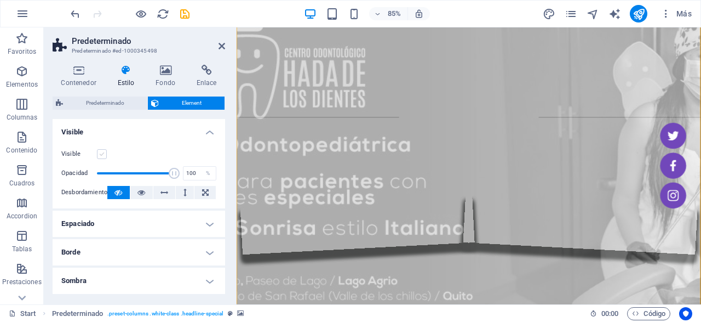
click at [99, 151] on label at bounding box center [102, 154] width 10 height 10
click at [0, 0] on input "Visible" at bounding box center [0, 0] width 0 height 0
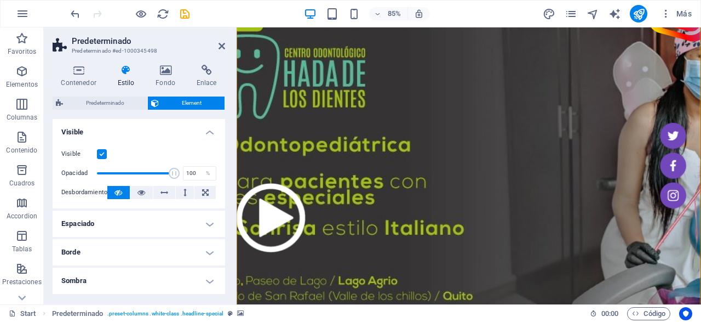
click at [99, 151] on label at bounding box center [102, 154] width 10 height 10
click at [0, 0] on input "Visible" at bounding box center [0, 0] width 0 height 0
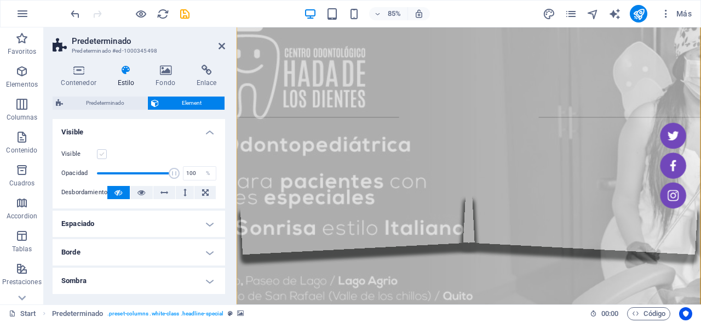
click at [99, 151] on label at bounding box center [102, 154] width 10 height 10
click at [0, 0] on input "Visible" at bounding box center [0, 0] width 0 height 0
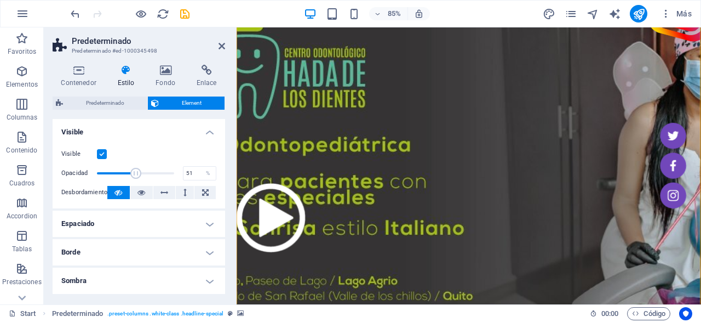
drag, startPoint x: 175, startPoint y: 170, endPoint x: 136, endPoint y: 174, distance: 39.0
click at [136, 174] on span at bounding box center [135, 173] width 11 height 11
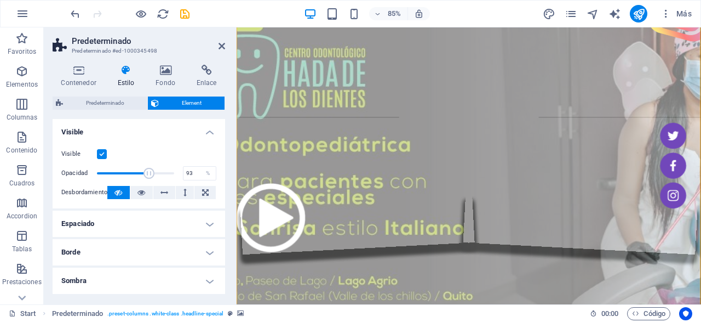
type input "98"
drag, startPoint x: 135, startPoint y: 174, endPoint x: 173, endPoint y: 175, distance: 37.8
click at [154, 175] on span at bounding box center [149, 173] width 11 height 11
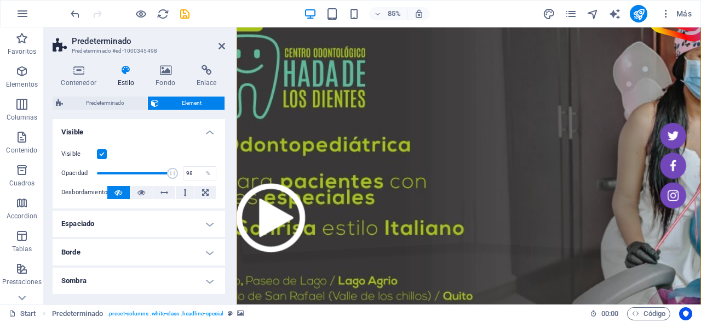
click at [125, 190] on button at bounding box center [118, 192] width 22 height 13
click at [112, 191] on button at bounding box center [118, 192] width 22 height 13
click at [117, 194] on icon at bounding box center [118, 192] width 8 height 13
click at [136, 190] on button at bounding box center [141, 192] width 22 height 13
click at [127, 193] on button at bounding box center [118, 192] width 22 height 13
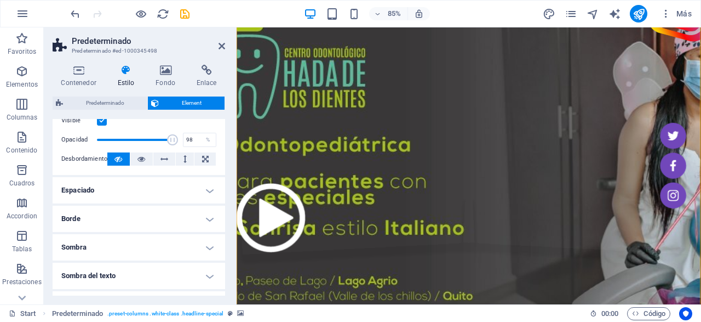
scroll to position [53, 0]
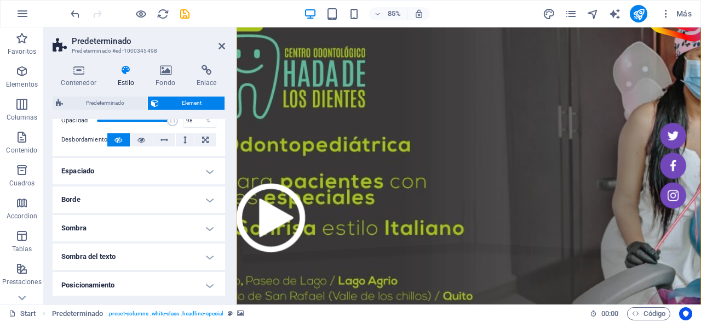
click at [140, 236] on h4 "Sombra" at bounding box center [139, 228] width 173 height 26
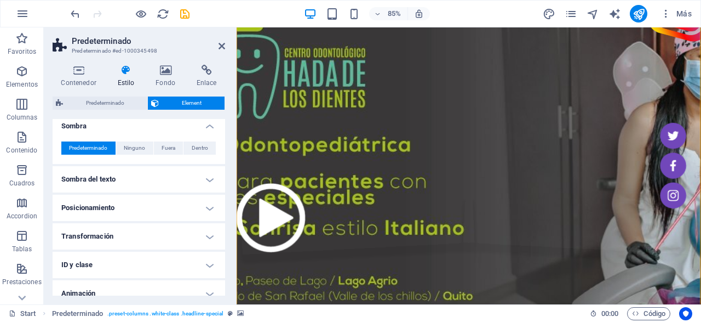
scroll to position [158, 0]
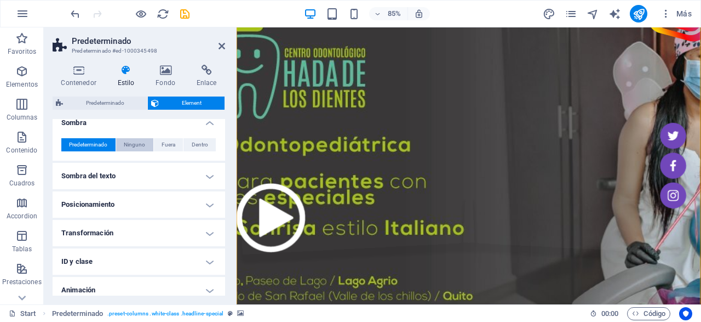
click at [136, 142] on span "Ninguno" at bounding box center [134, 144] width 21 height 13
click at [88, 144] on span "Predeterminado" at bounding box center [88, 144] width 38 height 13
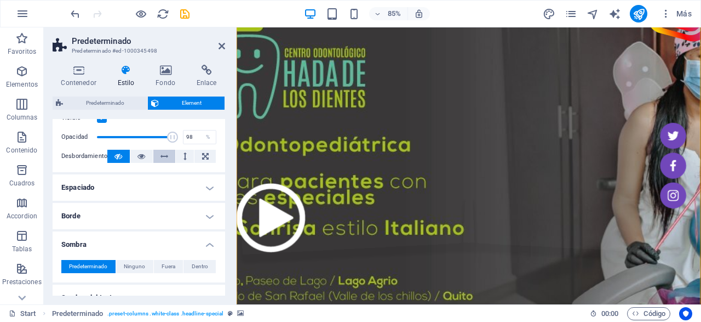
scroll to position [0, 0]
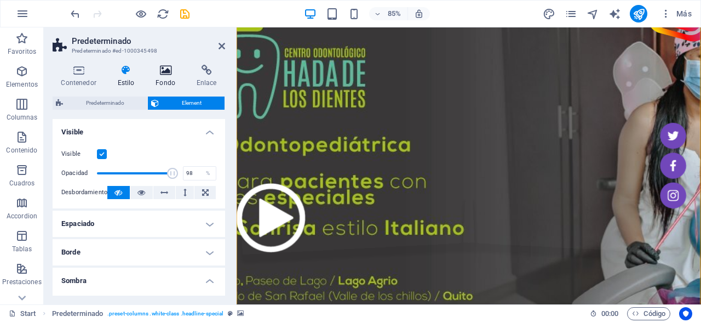
click at [162, 81] on h4 "Fondo" at bounding box center [167, 76] width 41 height 23
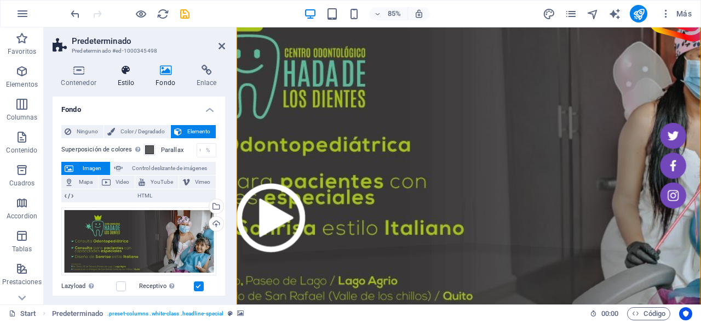
click at [128, 80] on h4 "Estilo" at bounding box center [128, 76] width 38 height 23
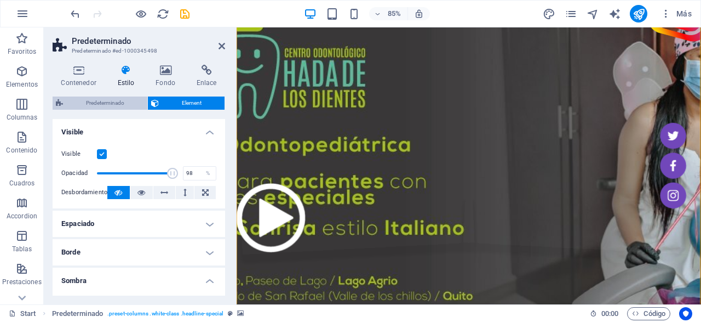
click at [108, 102] on span "Predeterminado" at bounding box center [105, 102] width 78 height 13
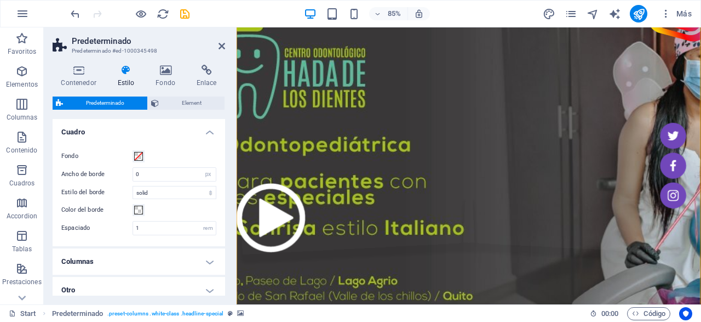
click at [217, 131] on h4 "Cuadro" at bounding box center [139, 129] width 173 height 20
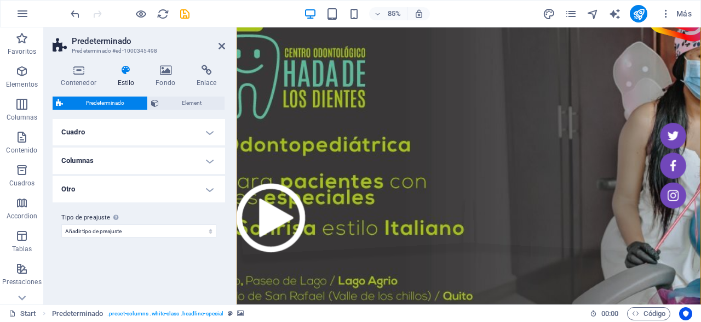
click at [148, 161] on h4 "Columnas" at bounding box center [139, 160] width 173 height 26
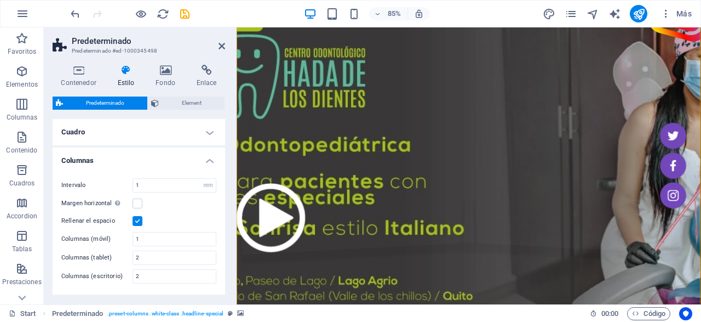
click at [152, 137] on h4 "Cuadro" at bounding box center [139, 132] width 173 height 26
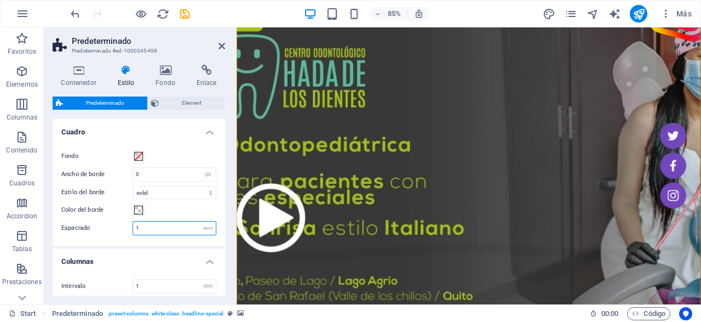
click at [153, 225] on input "1" at bounding box center [174, 227] width 83 height 13
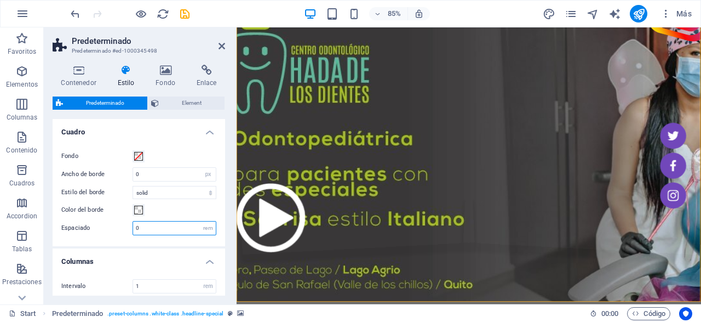
type input "0"
click at [211, 134] on h4 "Cuadro" at bounding box center [139, 129] width 173 height 20
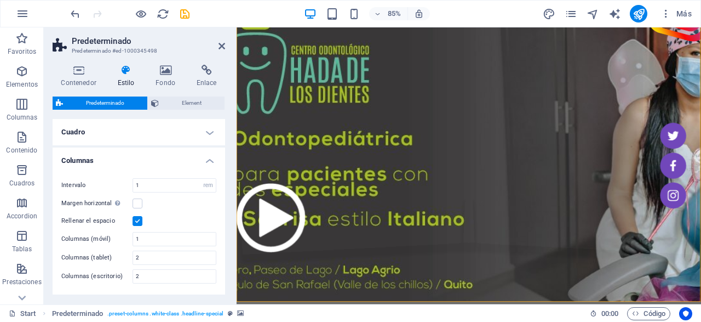
click at [211, 134] on h4 "Cuadro" at bounding box center [139, 132] width 173 height 26
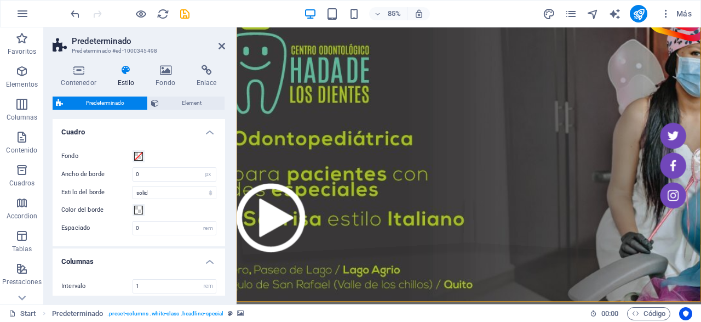
click at [239, 53] on figure at bounding box center [510, 160] width 547 height 380
click at [140, 212] on span at bounding box center [138, 209] width 9 height 9
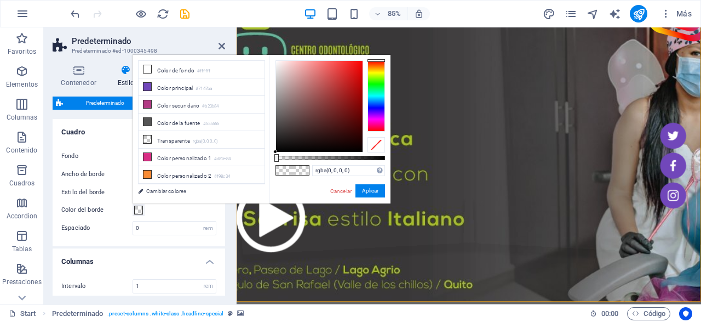
click at [140, 211] on span at bounding box center [138, 209] width 9 height 9
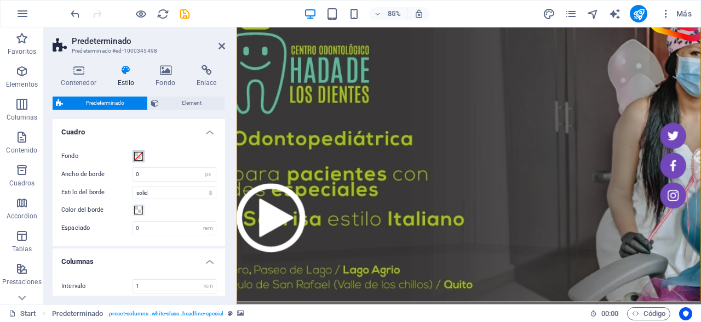
click at [141, 155] on span at bounding box center [138, 156] width 9 height 9
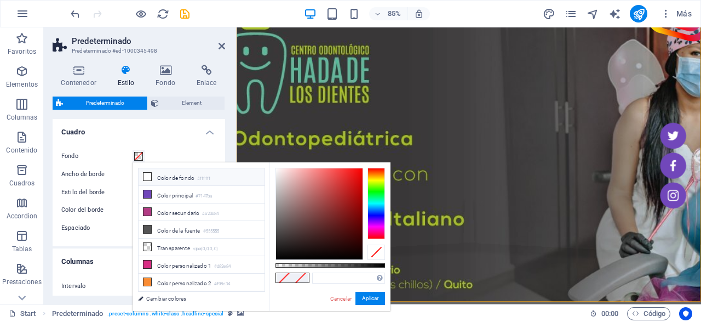
click at [162, 178] on li "Color de fondo #ffffff" at bounding box center [202, 177] width 126 height 18
type input "#ffffff"
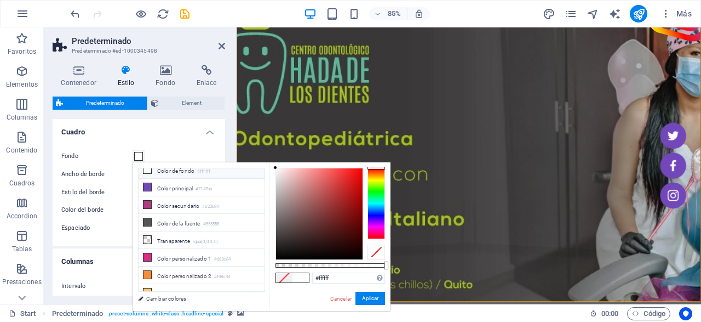
scroll to position [10, 0]
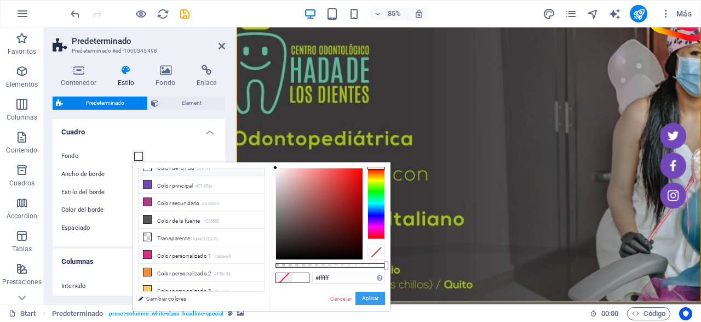
click at [369, 299] on button "Aplicar" at bounding box center [370, 297] width 30 height 13
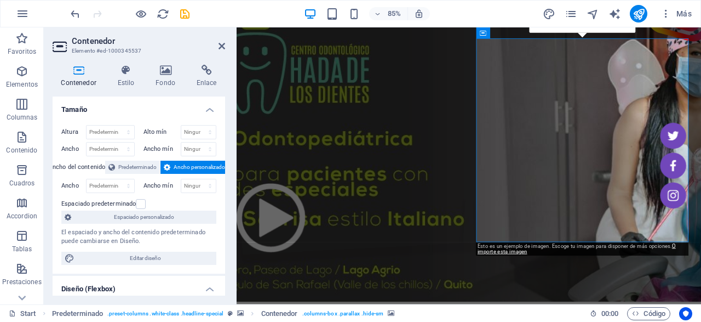
click at [507, 98] on figure at bounding box center [510, 160] width 547 height 380
select select "px"
select select "rem"
select select
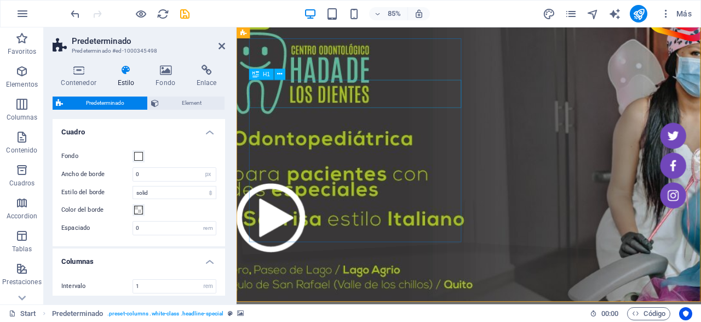
scroll to position [0, 0]
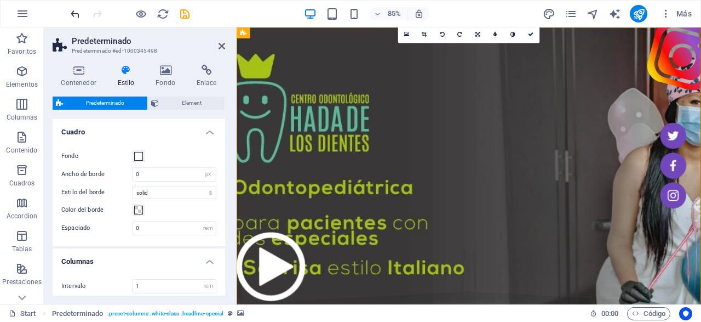
click at [75, 13] on icon "undo" at bounding box center [75, 14] width 13 height 13
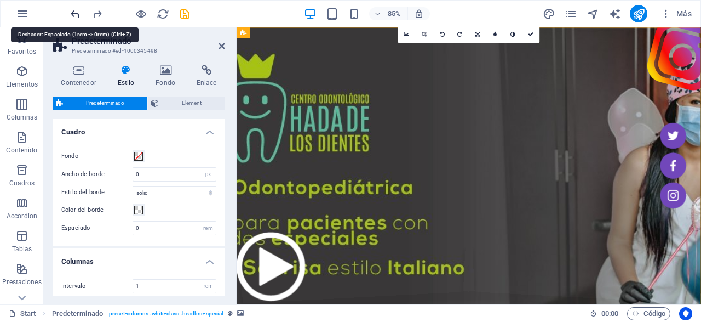
click at [75, 13] on icon "undo" at bounding box center [75, 14] width 13 height 13
type input "1"
click at [75, 13] on icon "undo" at bounding box center [75, 14] width 13 height 13
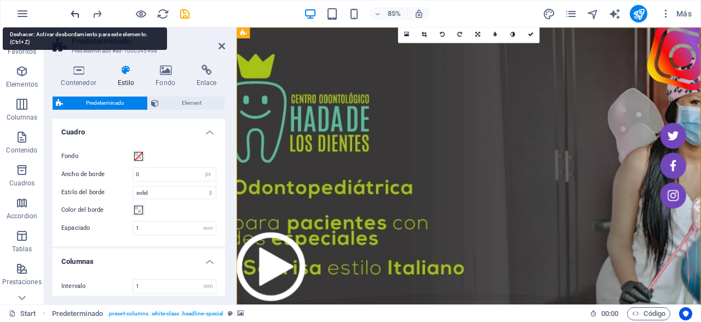
click at [75, 13] on icon "undo" at bounding box center [75, 14] width 13 height 13
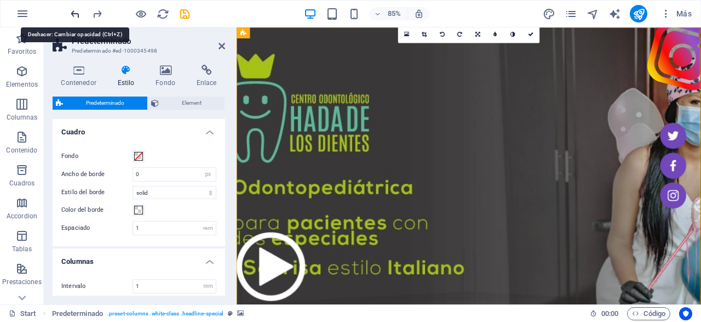
click at [75, 13] on icon "undo" at bounding box center [75, 14] width 13 height 13
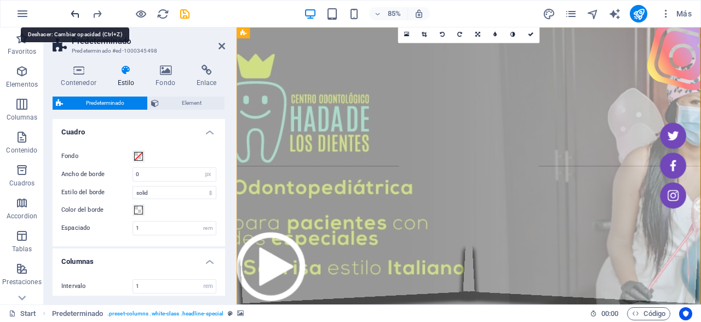
click at [75, 13] on icon "undo" at bounding box center [75, 14] width 13 height 13
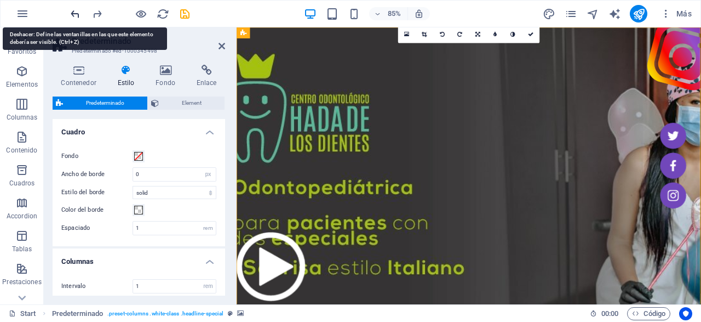
click at [75, 13] on icon "undo" at bounding box center [75, 14] width 13 height 13
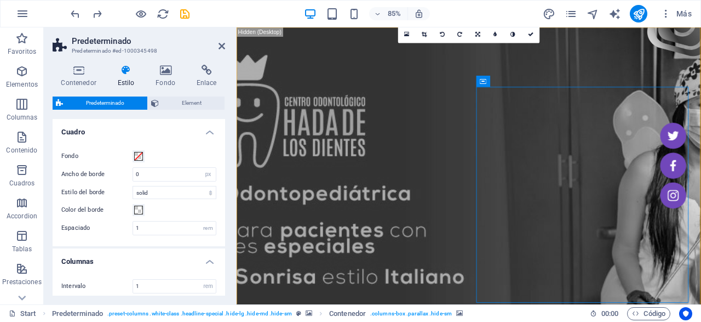
click at [87, 12] on div at bounding box center [129, 14] width 123 height 18
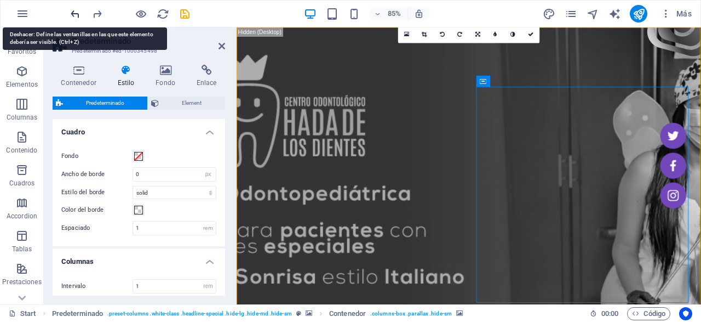
click at [76, 14] on icon "undo" at bounding box center [75, 14] width 13 height 13
select select
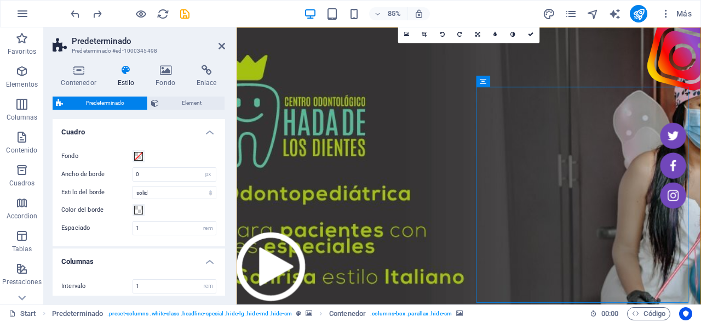
click at [226, 119] on div "Contenedor Estilo Fondo Enlace Tamaño Altura Predeterminado px rem % vh vw Alto…" at bounding box center [139, 180] width 190 height 248
click at [343, 81] on figure at bounding box center [510, 224] width 547 height 394
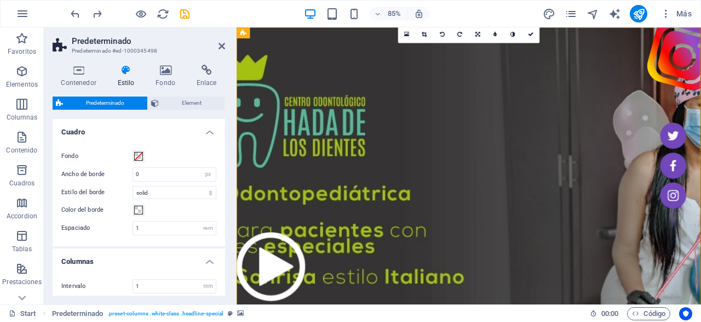
click at [346, 65] on figure at bounding box center [510, 224] width 547 height 394
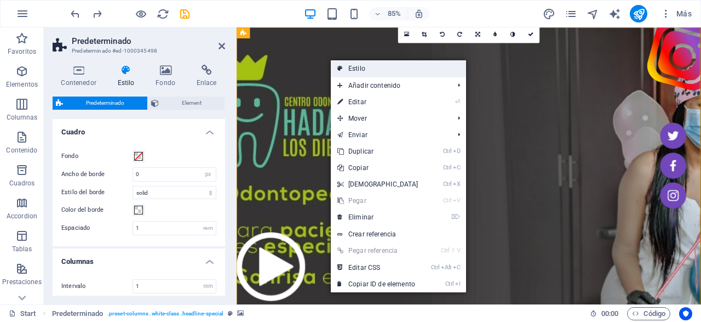
click at [369, 74] on link "Estilo" at bounding box center [398, 68] width 135 height 16
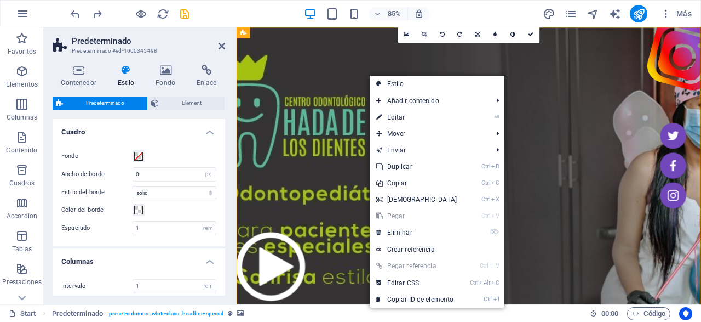
click at [371, 54] on figure at bounding box center [510, 224] width 547 height 394
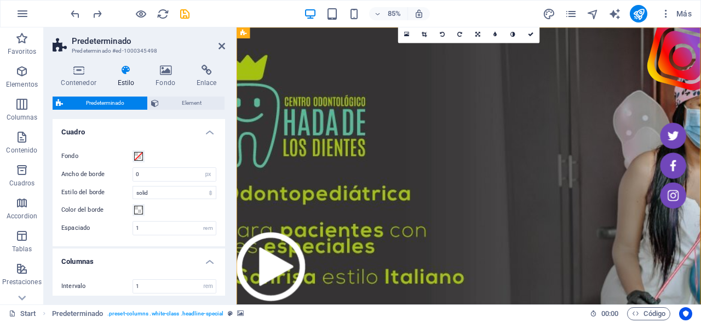
click at [129, 86] on h4 "Estilo" at bounding box center [128, 76] width 38 height 23
click at [215, 132] on h4 "Cuadro" at bounding box center [139, 129] width 173 height 20
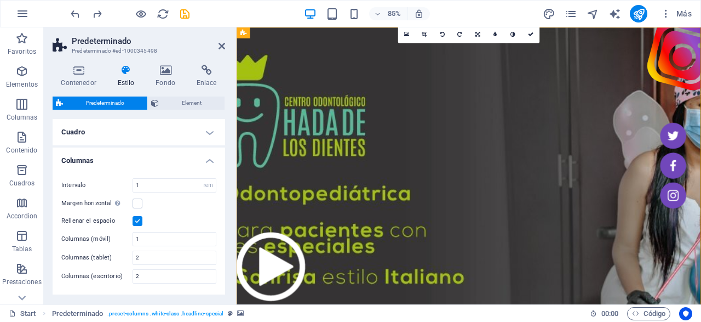
click at [211, 157] on h4 "Columnas" at bounding box center [139, 157] width 173 height 20
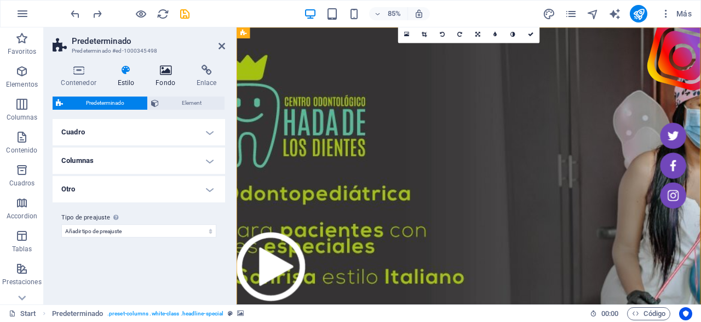
click at [179, 74] on icon at bounding box center [165, 70] width 37 height 11
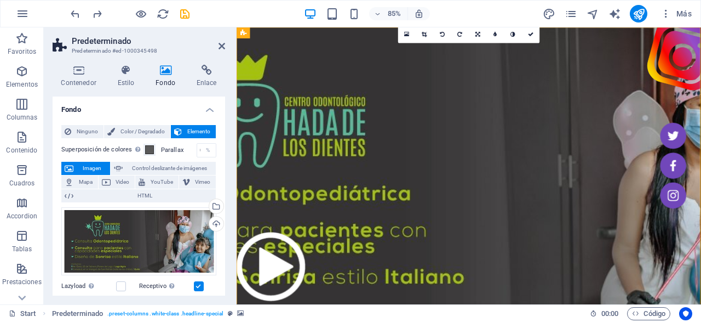
click at [199, 284] on label at bounding box center [199, 286] width 10 height 10
click at [0, 0] on input "Receptivo Automáticamente cargar tamaños optimizados de smartphone e imagen ret…" at bounding box center [0, 0] width 0 height 0
click at [124, 289] on label at bounding box center [121, 286] width 10 height 10
click at [0, 0] on input "Lazyload La carga de imágenes tras la carga de la página mejora la velocidad de…" at bounding box center [0, 0] width 0 height 0
click at [122, 285] on label at bounding box center [121, 286] width 10 height 10
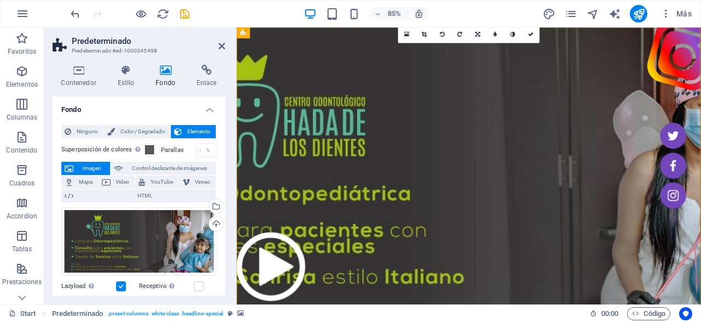
click at [0, 0] on input "Lazyload La carga de imágenes tras la carga de la página mejora la velocidad de…" at bounding box center [0, 0] width 0 height 0
click at [146, 147] on span at bounding box center [149, 149] width 9 height 9
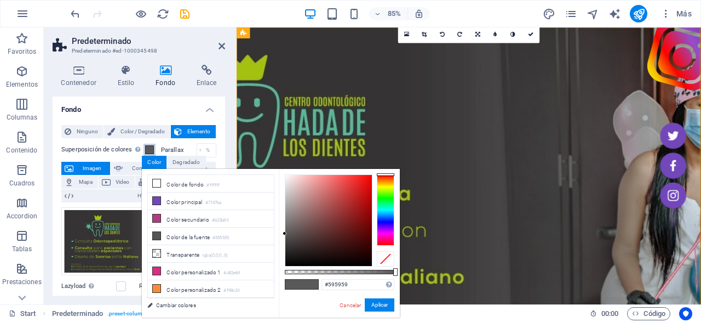
click at [146, 147] on span at bounding box center [149, 149] width 9 height 9
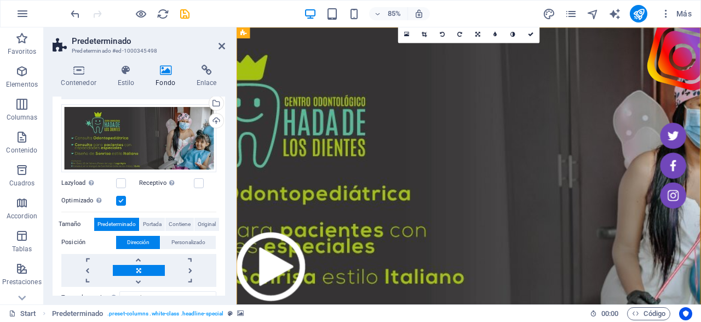
scroll to position [105, 0]
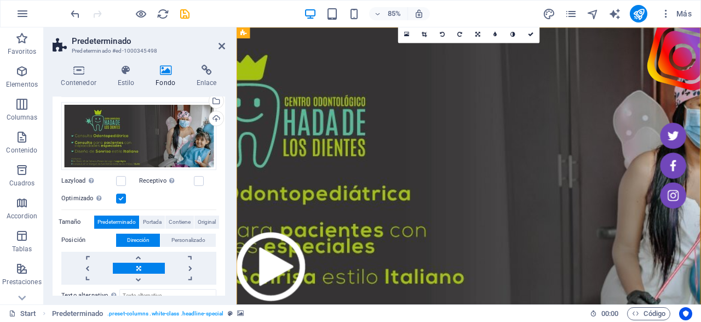
click at [134, 269] on link at bounding box center [138, 267] width 51 height 11
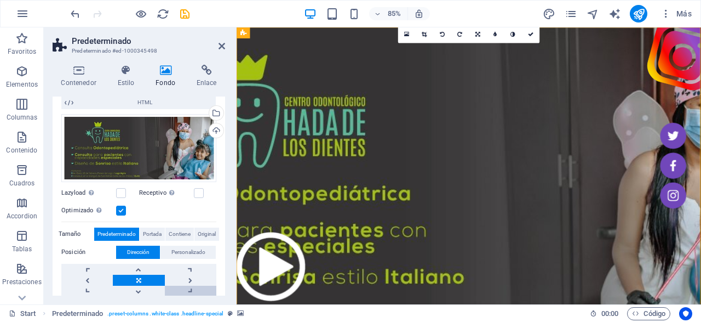
scroll to position [0, 0]
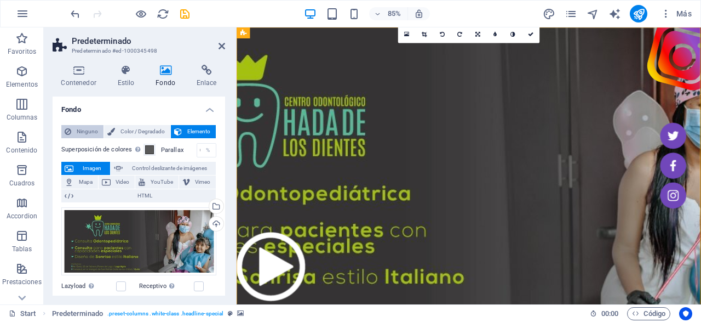
click at [81, 133] on span "Ninguno" at bounding box center [87, 131] width 26 height 13
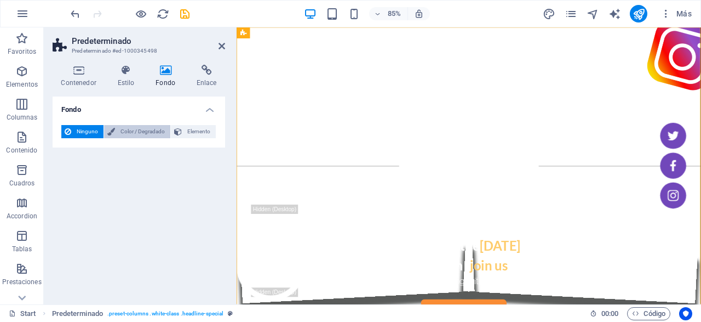
click at [124, 132] on span "Color / Degradado" at bounding box center [142, 131] width 49 height 13
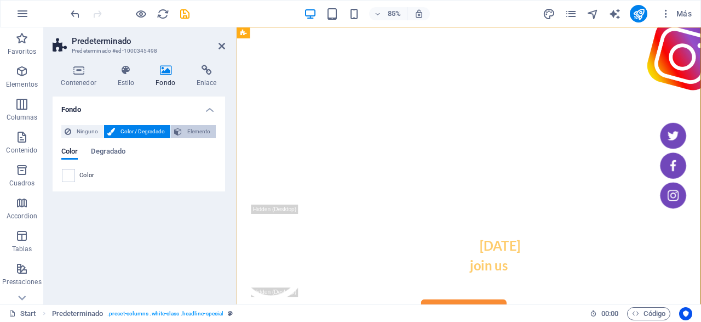
click at [194, 126] on span "Elemento" at bounding box center [198, 131] width 27 height 13
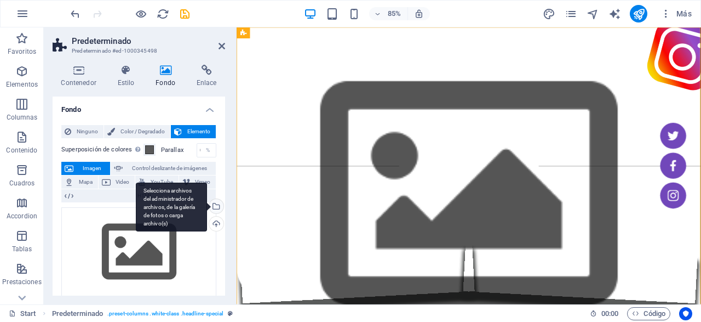
click at [207, 205] on div "Selecciona archivos del administrador de archivos, de la galería de fotos o car…" at bounding box center [171, 206] width 71 height 49
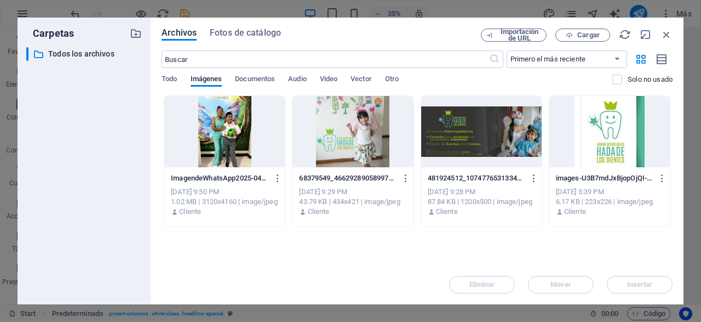
click at [468, 143] on div at bounding box center [481, 131] width 121 height 71
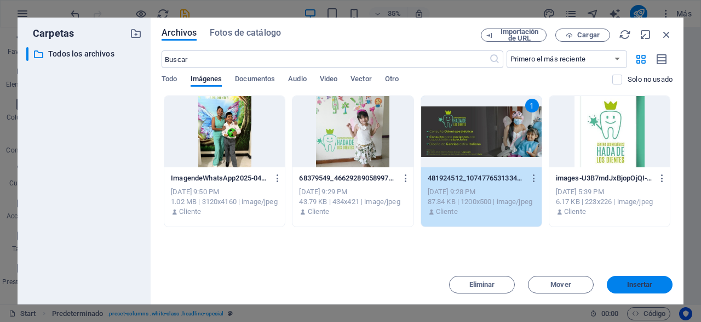
click at [645, 283] on span "Insertar" at bounding box center [640, 284] width 26 height 7
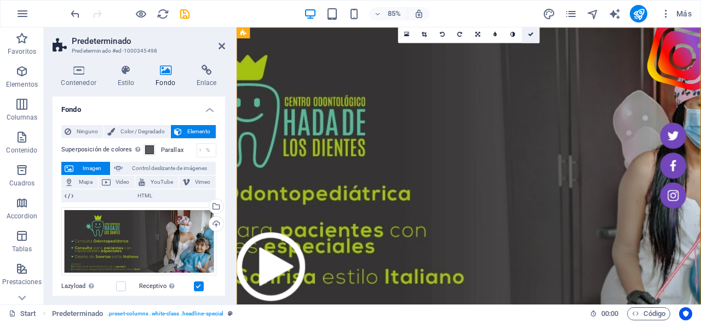
click at [529, 32] on icon at bounding box center [530, 34] width 5 height 5
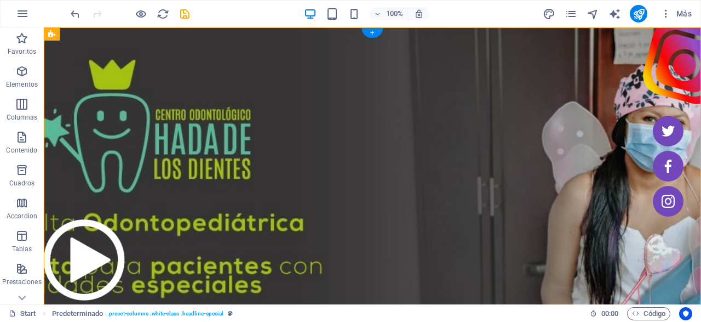
click at [181, 66] on figure at bounding box center [372, 224] width 657 height 394
select select
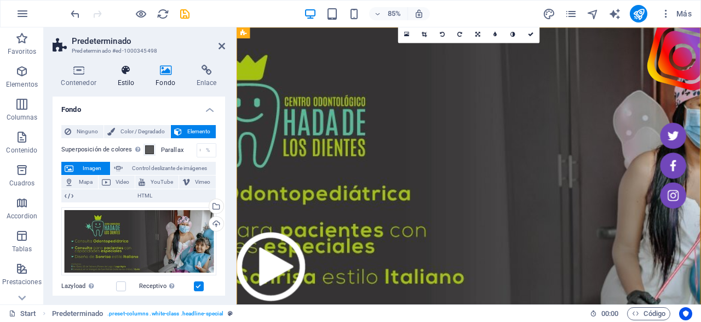
click at [134, 76] on h4 "Estilo" at bounding box center [128, 76] width 38 height 23
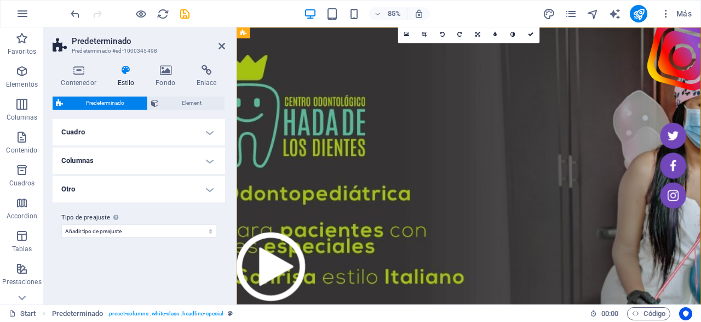
click at [160, 134] on h4 "Cuadro" at bounding box center [139, 132] width 173 height 26
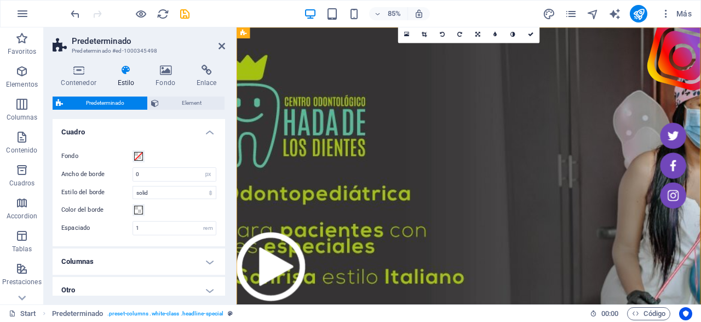
click at [160, 134] on h4 "Cuadro" at bounding box center [139, 129] width 173 height 20
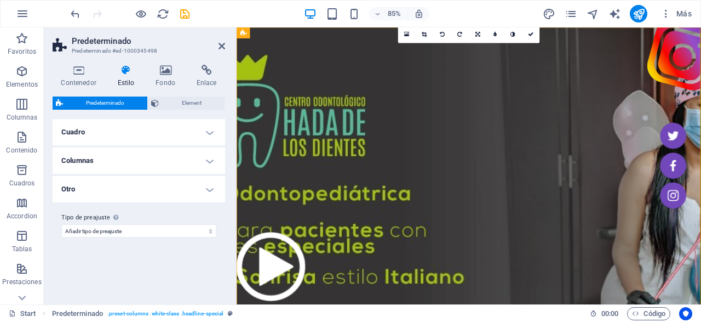
click at [168, 185] on h4 "Otro" at bounding box center [139, 189] width 173 height 26
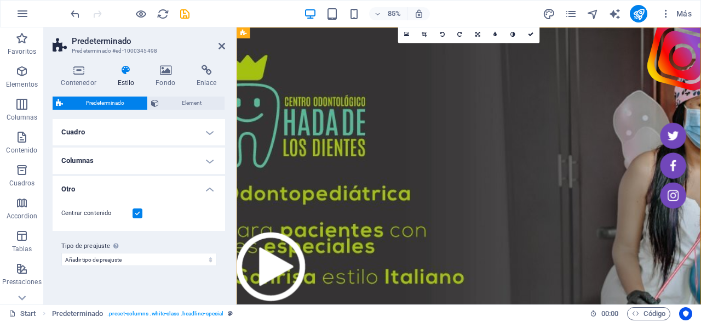
click at [168, 185] on h4 "Otro" at bounding box center [139, 186] width 173 height 20
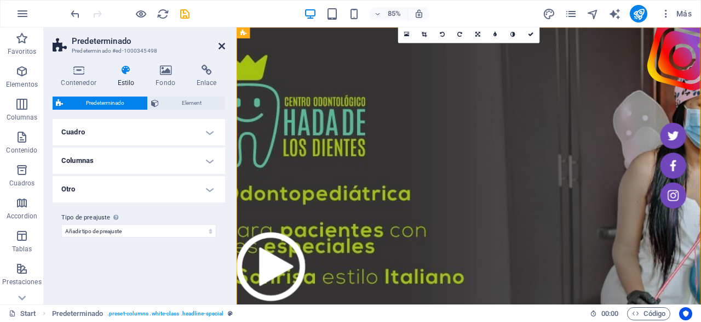
click at [221, 50] on link at bounding box center [222, 46] width 7 height 9
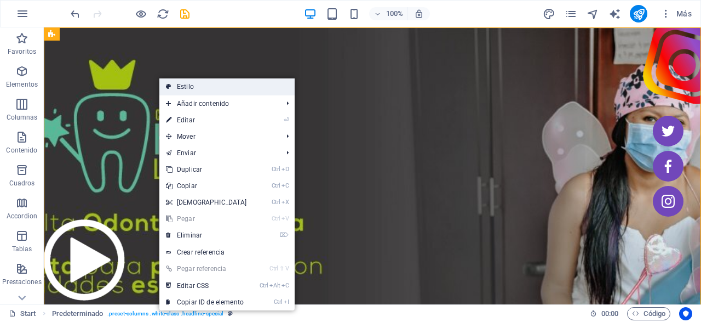
click at [186, 89] on link "Estilo" at bounding box center [226, 86] width 135 height 16
select select
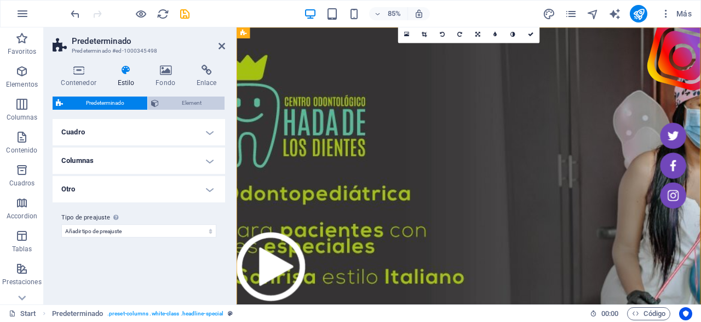
click at [170, 104] on span "Element" at bounding box center [191, 102] width 59 height 13
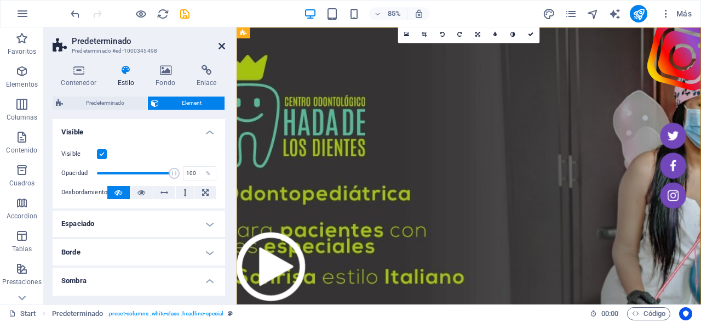
drag, startPoint x: 224, startPoint y: 48, endPoint x: 180, endPoint y: 21, distance: 51.1
click at [224, 48] on icon at bounding box center [222, 46] width 7 height 9
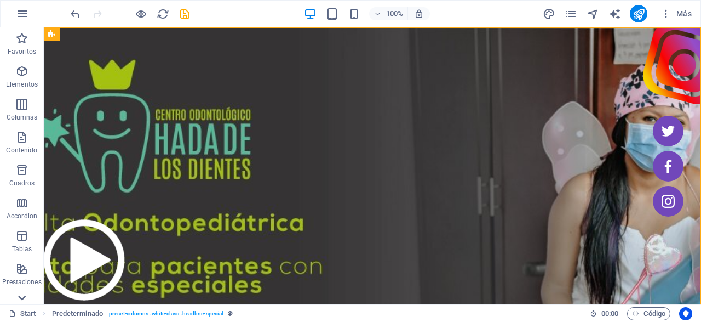
click at [29, 297] on icon at bounding box center [21, 297] width 15 height 15
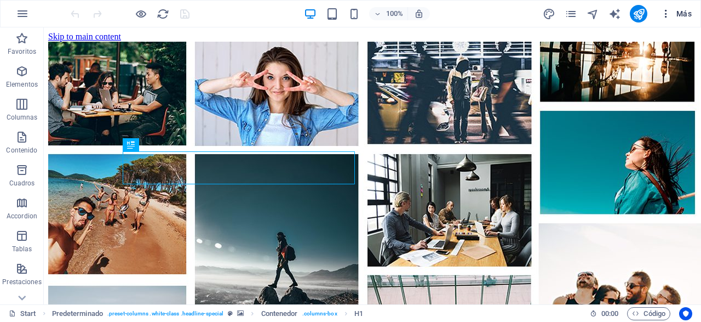
click at [667, 10] on icon "button" at bounding box center [666, 13] width 11 height 11
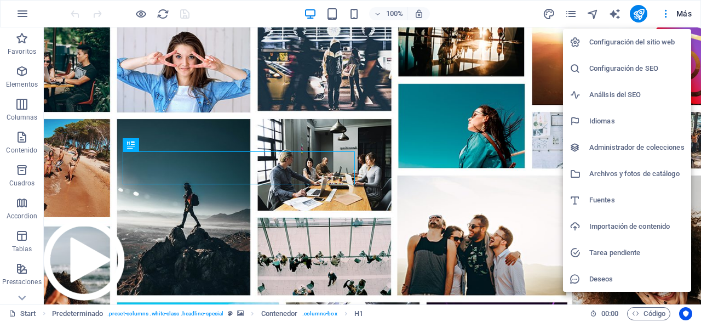
click at [27, 10] on div at bounding box center [350, 161] width 701 height 322
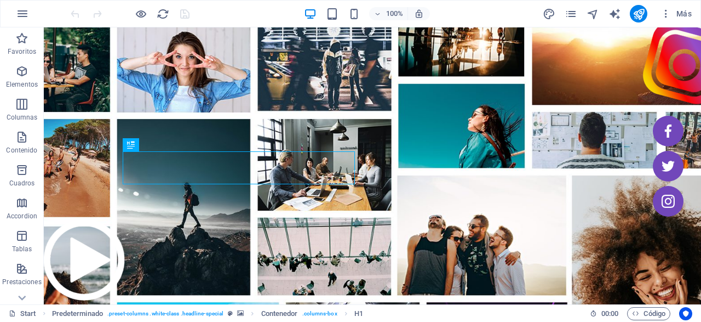
click at [24, 13] on icon "button" at bounding box center [22, 13] width 13 height 13
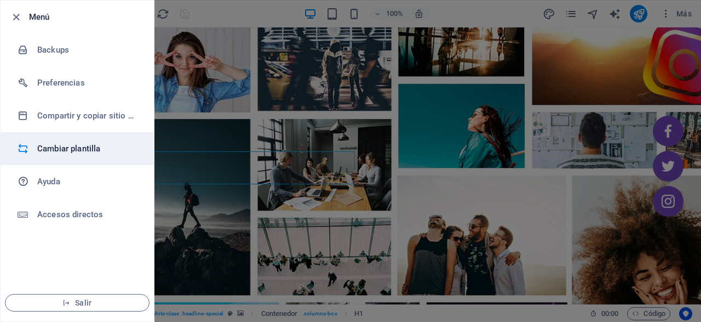
click at [97, 151] on h6 "Cambiar plantilla" at bounding box center [87, 148] width 101 height 13
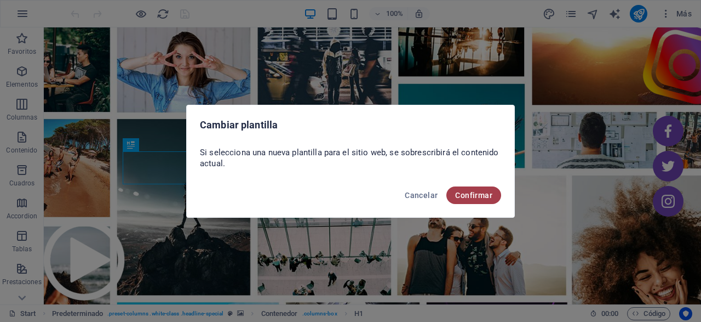
click at [477, 197] on span "Confirmar" at bounding box center [473, 195] width 37 height 9
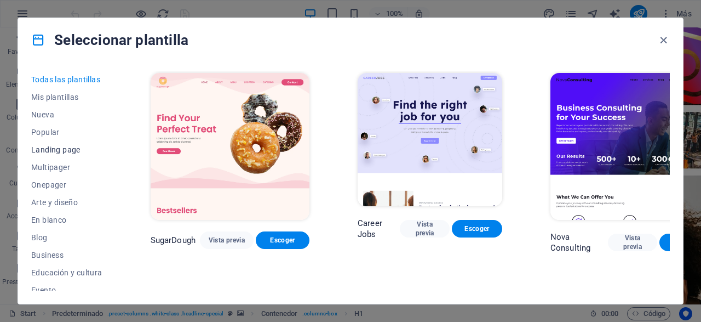
click at [60, 146] on span "Landing page" at bounding box center [66, 149] width 71 height 9
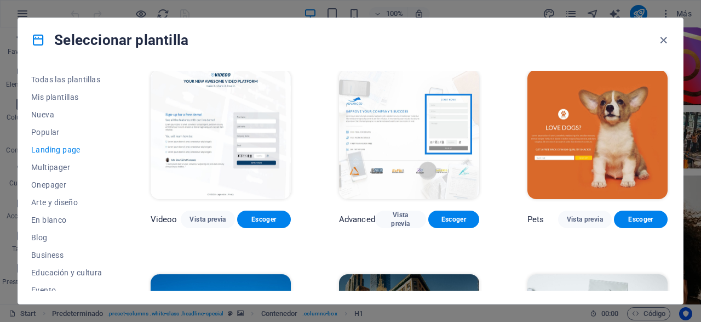
scroll to position [421, 0]
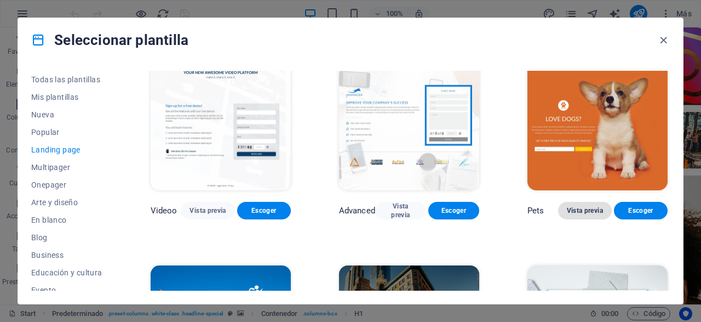
click at [568, 209] on span "Vista previa" at bounding box center [585, 210] width 36 height 9
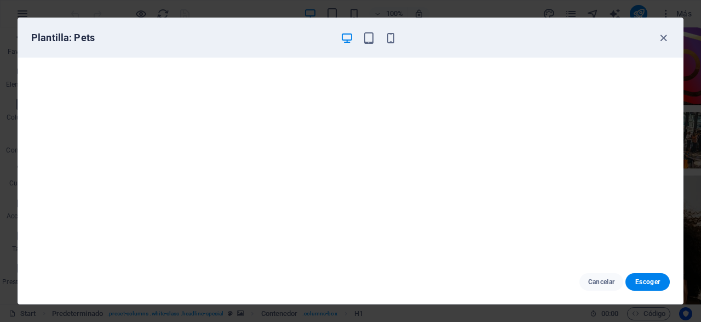
scroll to position [2, 0]
click at [666, 40] on icon "button" at bounding box center [663, 38] width 13 height 13
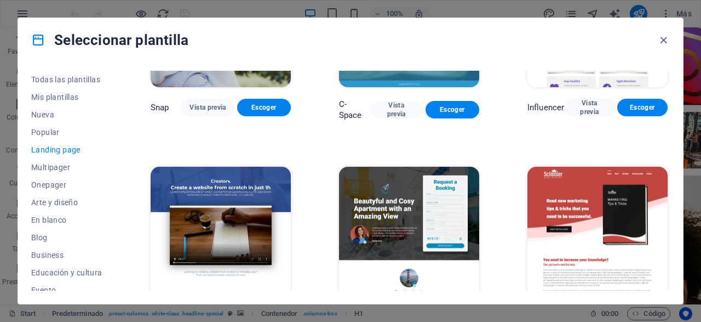
scroll to position [946, 0]
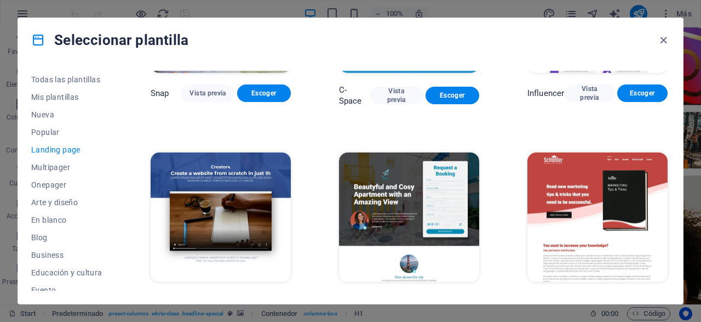
click at [259, 205] on img at bounding box center [221, 216] width 140 height 129
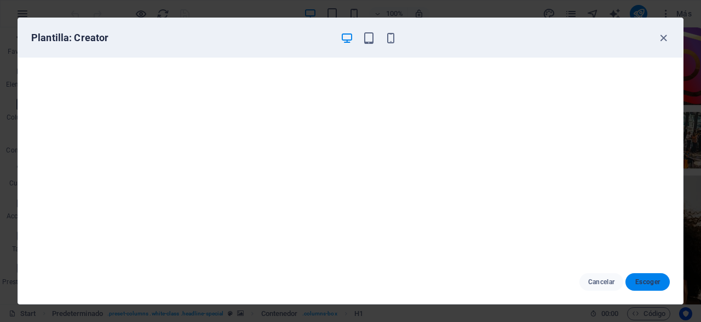
click at [641, 280] on span "Escoger" at bounding box center [647, 281] width 27 height 9
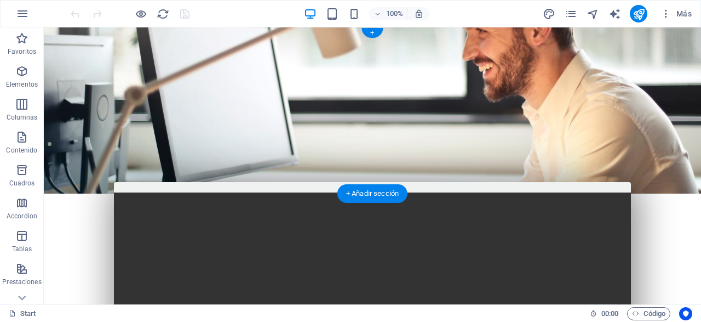
click at [628, 62] on figure at bounding box center [372, 110] width 657 height 166
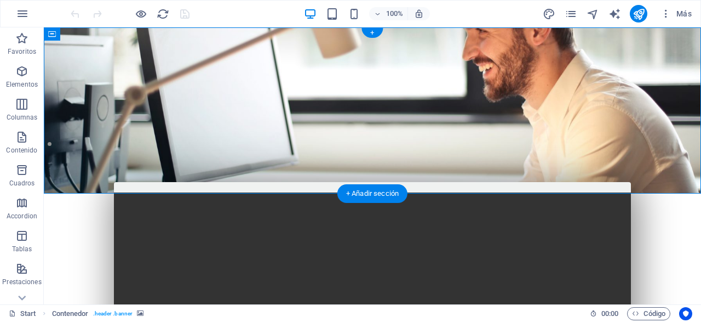
click at [628, 61] on figure at bounding box center [372, 110] width 657 height 166
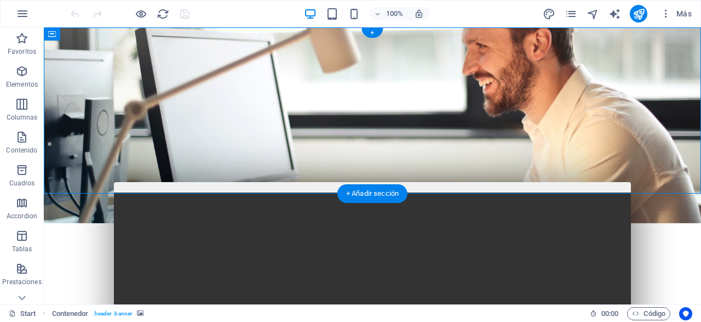
drag, startPoint x: 628, startPoint y: 61, endPoint x: 504, endPoint y: 66, distance: 123.9
click at [504, 66] on figure at bounding box center [372, 125] width 657 height 196
select select "vh"
select select "banner"
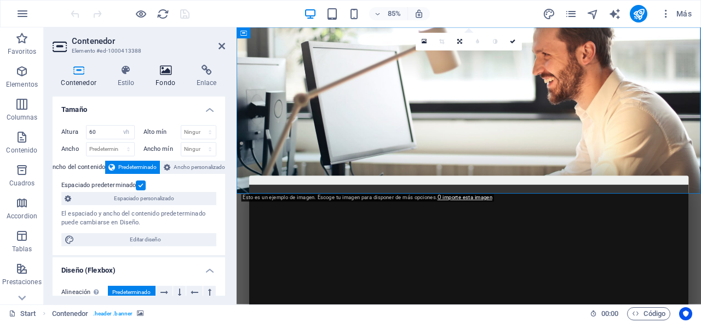
click at [181, 83] on h4 "Fondo" at bounding box center [167, 76] width 41 height 23
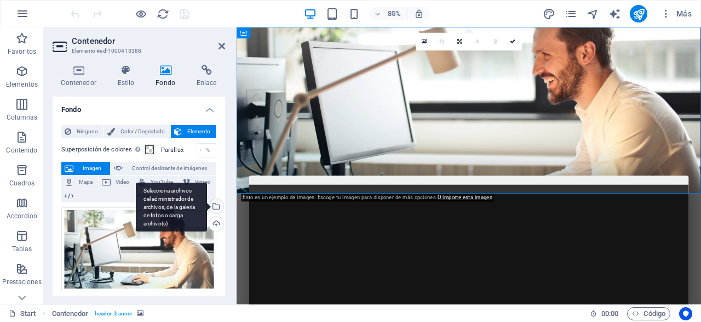
click at [219, 206] on div "Selecciona archivos del administrador de archivos, de la galería de fotos o car…" at bounding box center [215, 207] width 16 height 16
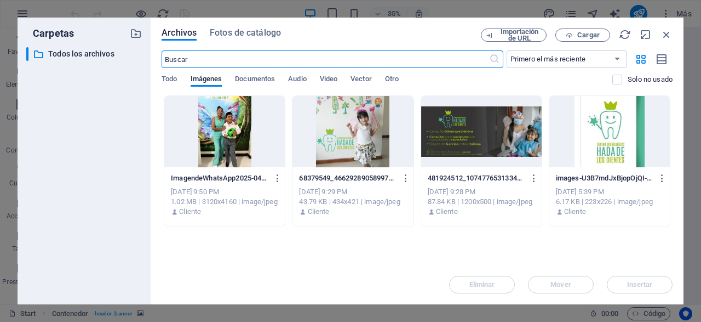
click at [544, 118] on div "ImagendeWhatsApp2025-04-14alas11.25.04_b8aa1b23-yBXbrazM69-u4E9LFhxvwA.jpg Imag…" at bounding box center [417, 160] width 511 height 131
click at [521, 120] on div at bounding box center [481, 131] width 121 height 71
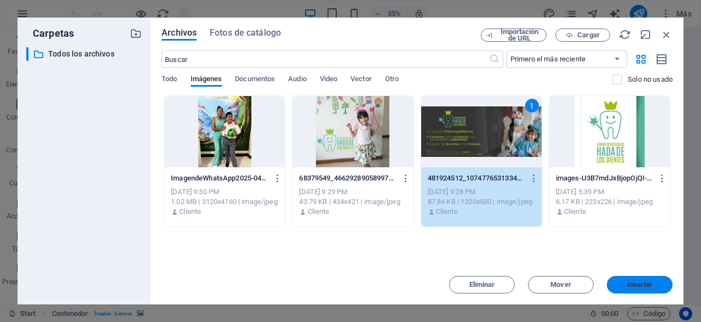
click at [649, 286] on span "Insertar" at bounding box center [640, 284] width 26 height 7
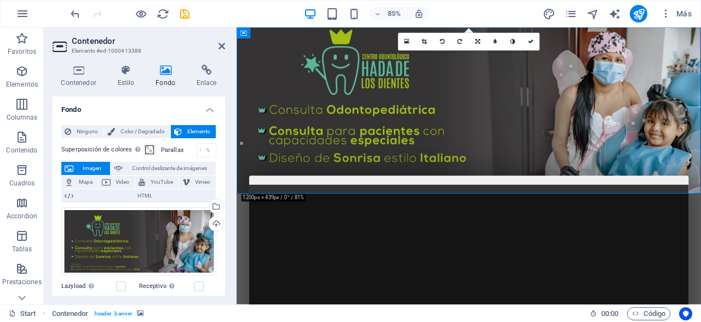
click at [701, 68] on figure at bounding box center [510, 125] width 547 height 196
click at [150, 146] on span at bounding box center [149, 149] width 9 height 9
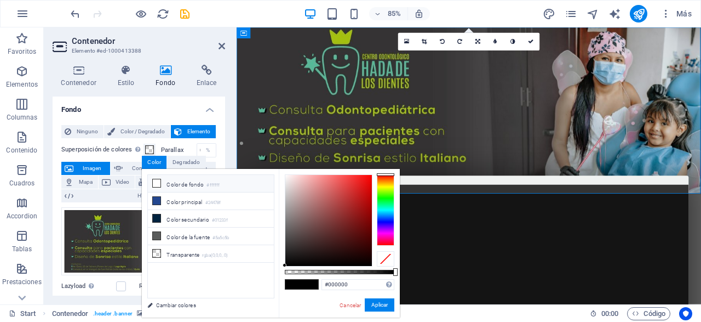
click at [169, 185] on li "Color de fondo #ffffff" at bounding box center [211, 184] width 126 height 18
click at [173, 204] on li "Color principal #24478f" at bounding box center [211, 201] width 126 height 18
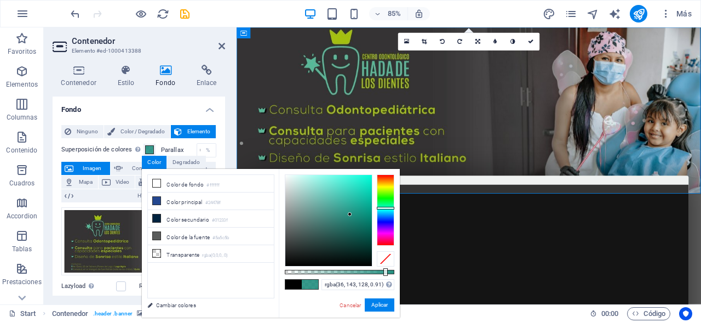
drag, startPoint x: 392, startPoint y: 217, endPoint x: 394, endPoint y: 208, distance: 10.2
click at [394, 208] on div at bounding box center [386, 207] width 18 height 3
click at [394, 206] on div at bounding box center [386, 206] width 18 height 3
type input "rgba(36, 186, 150, 0.91)"
drag, startPoint x: 346, startPoint y: 212, endPoint x: 355, endPoint y: 199, distance: 16.1
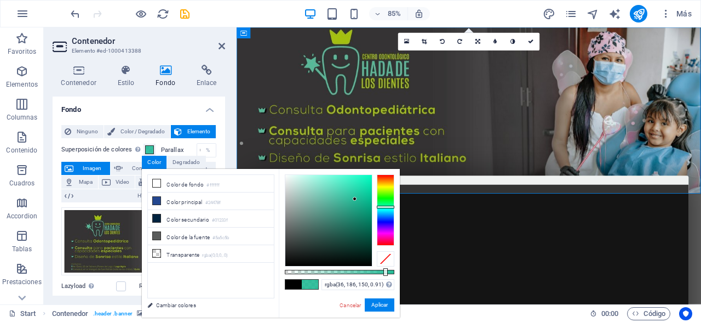
click at [355, 199] on div at bounding box center [328, 220] width 87 height 91
click at [383, 305] on button "Aplicar" at bounding box center [380, 304] width 30 height 13
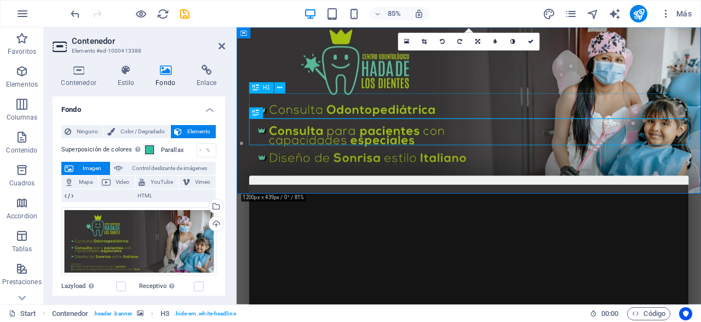
click at [475, 293] on div "Create a website from scratch in just 1h" at bounding box center [509, 308] width 517 height 30
click at [527, 293] on div "Create a website from scratch in just 1h" at bounding box center [509, 308] width 517 height 30
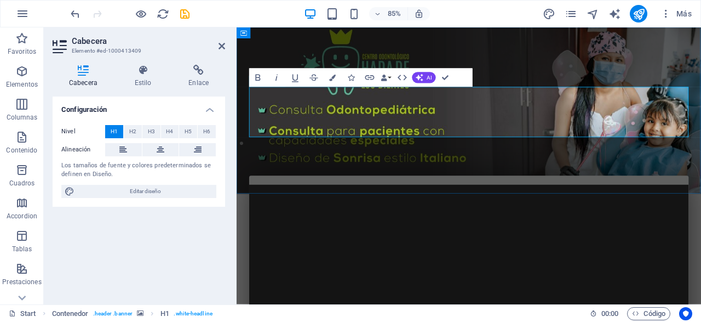
drag, startPoint x: 595, startPoint y: 141, endPoint x: 272, endPoint y: 112, distance: 325.0
click at [272, 293] on h1 "CENTRO ODONTOLÓGICO HADA DE LOS DIENTES" at bounding box center [509, 322] width 517 height 59
click at [263, 80] on button "Bold" at bounding box center [258, 77] width 18 height 19
click at [701, 71] on figure at bounding box center [510, 125] width 547 height 196
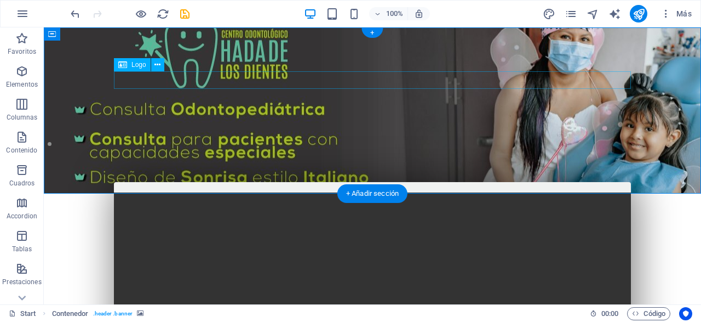
click at [376, 237] on div at bounding box center [372, 246] width 517 height 18
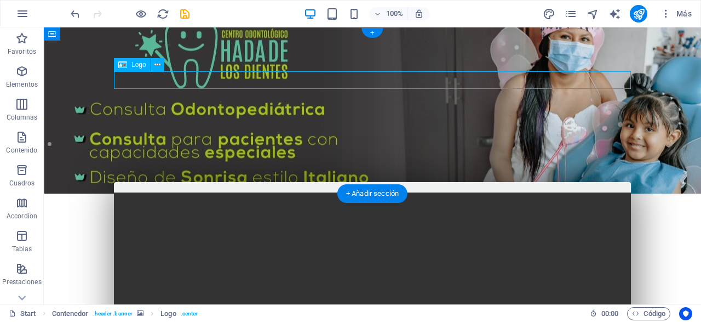
click at [376, 237] on div at bounding box center [372, 246] width 517 height 18
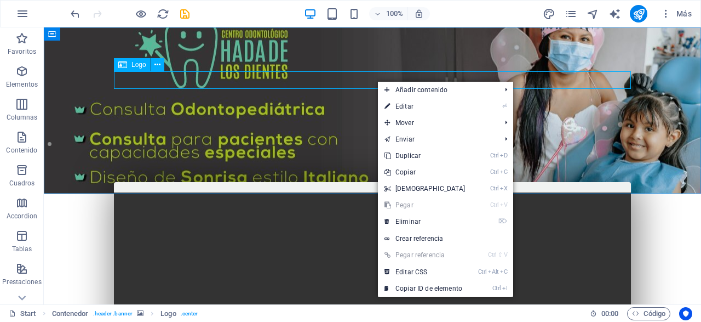
click at [131, 64] on span "Logo" at bounding box center [138, 64] width 15 height 7
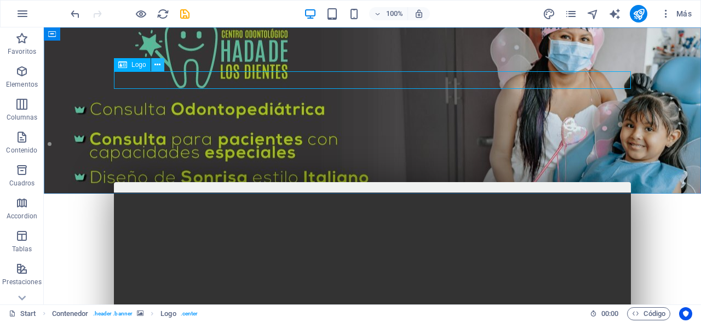
click at [162, 64] on button at bounding box center [157, 64] width 13 height 13
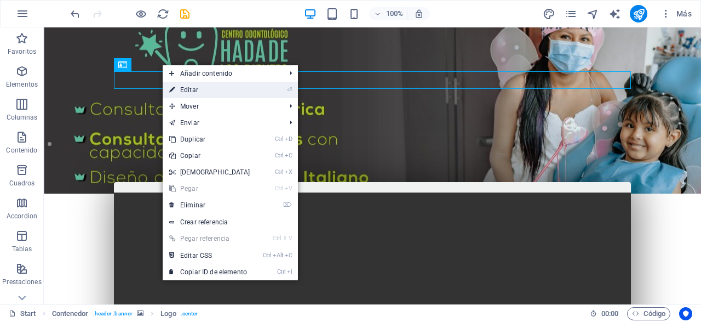
click at [227, 95] on link "⏎ Editar" at bounding box center [210, 90] width 94 height 16
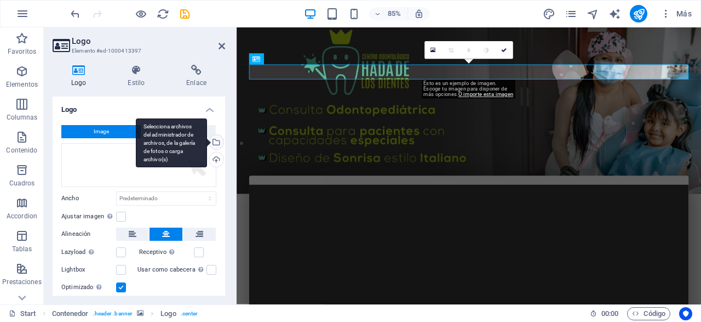
click at [207, 143] on div "Selecciona archivos del administrador de archivos, de la galería de fotos o car…" at bounding box center [171, 142] width 71 height 49
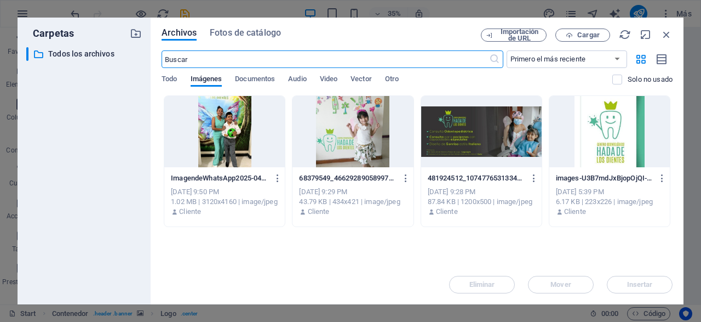
click at [610, 144] on div at bounding box center [609, 131] width 121 height 71
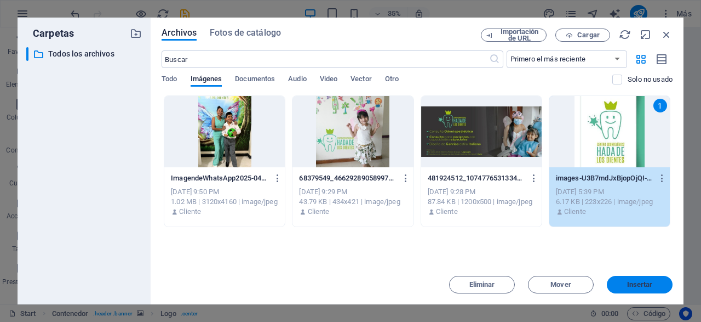
click at [640, 289] on button "Insertar" at bounding box center [640, 285] width 66 height 18
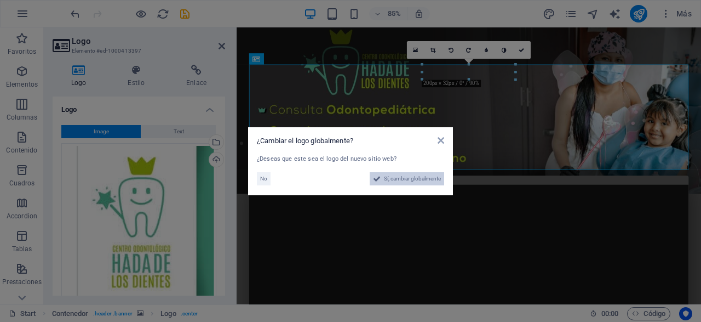
click at [414, 178] on span "Sí, cambiar globalmente" at bounding box center [412, 178] width 57 height 13
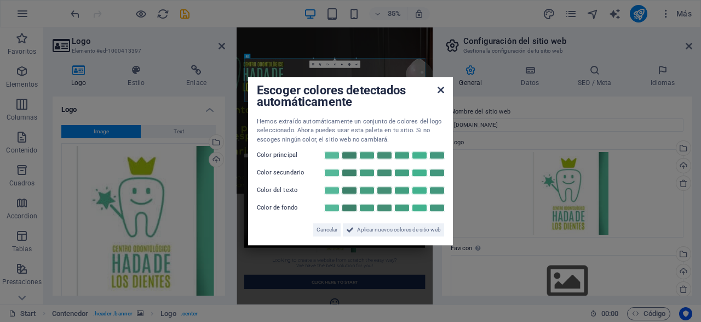
click at [441, 91] on icon at bounding box center [441, 89] width 7 height 9
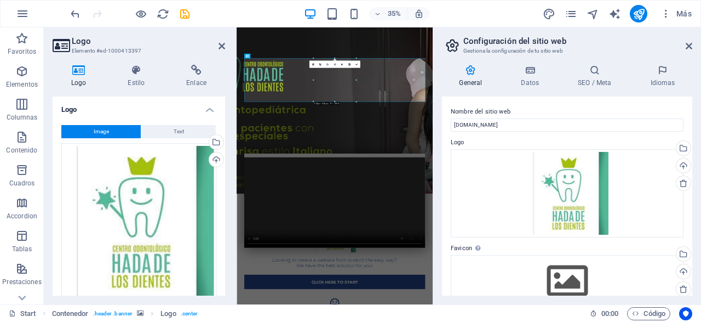
click at [694, 50] on aside "Configuración del sitio web Gestiona la configuración de tu sitio web General D…" at bounding box center [567, 165] width 268 height 277
click at [691, 49] on icon at bounding box center [689, 46] width 7 height 9
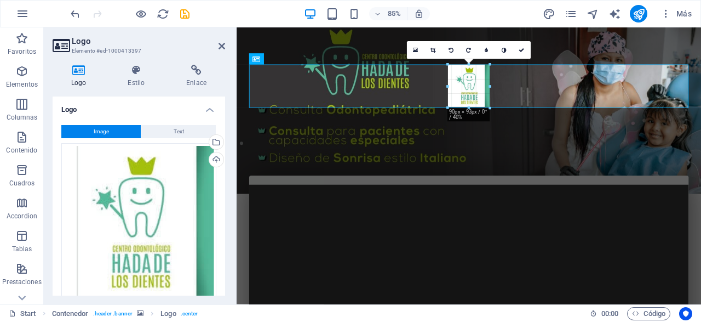
drag, startPoint x: 522, startPoint y: 168, endPoint x: 257, endPoint y: 46, distance: 291.2
click at [446, 66] on div "H1 Contenedor Contenedor Video Contenedor Contenedor Logo Separador H3 180 170 …" at bounding box center [469, 165] width 464 height 277
type input "90"
select select "px"
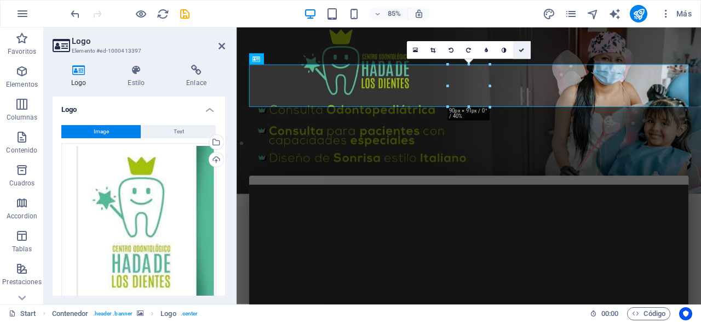
click at [523, 47] on link at bounding box center [522, 51] width 18 height 18
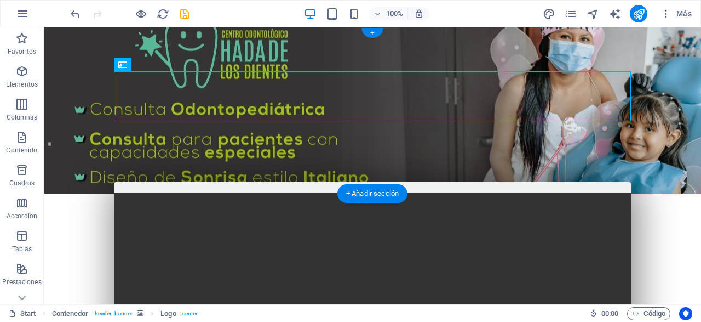
click at [640, 123] on figure at bounding box center [372, 110] width 657 height 166
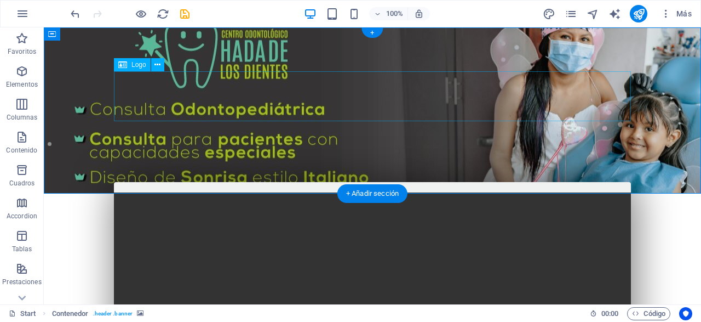
click at [378, 237] on div at bounding box center [372, 262] width 517 height 50
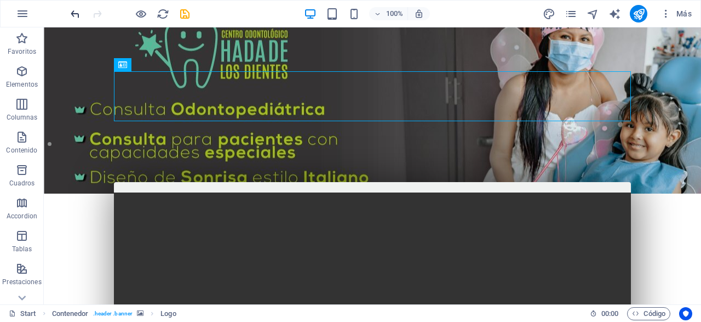
click at [77, 16] on icon "undo" at bounding box center [75, 14] width 13 height 13
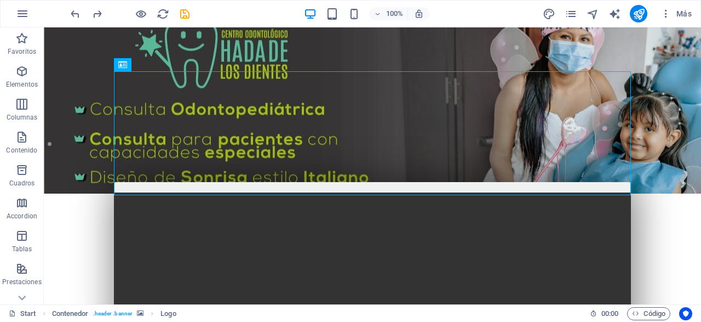
click at [85, 15] on div at bounding box center [129, 14] width 123 height 18
click at [77, 14] on icon "undo" at bounding box center [75, 14] width 13 height 13
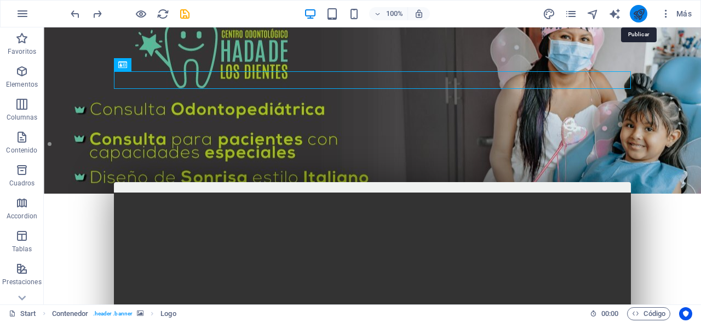
click at [637, 16] on icon "publish" at bounding box center [639, 14] width 13 height 13
checkbox input "false"
